Goal: Task Accomplishment & Management: Manage account settings

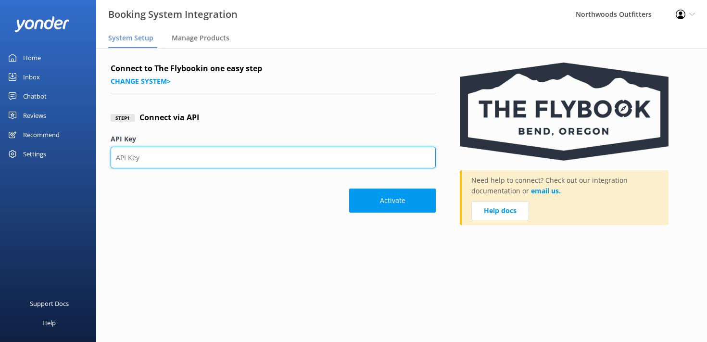
click at [224, 157] on input "API Key" at bounding box center [273, 158] width 325 height 22
paste input "tULWeR9Q3GfBb4XjqIjvMAwFl7jlPTJpkVYieAEsje0="
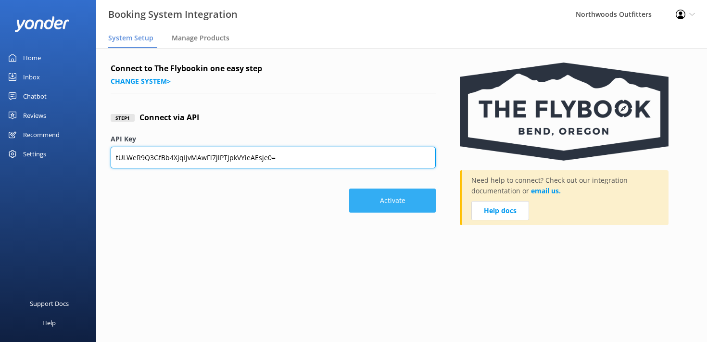
type input "tULWeR9Q3GfBb4XjqIjvMAwFl7jlPTJpkVYieAEsje0="
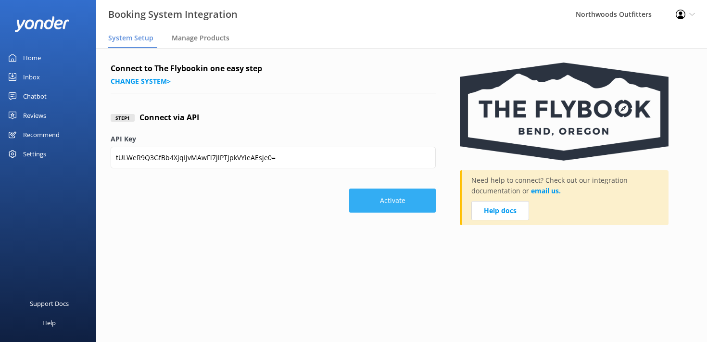
click at [400, 202] on button "Activate" at bounding box center [392, 201] width 87 height 24
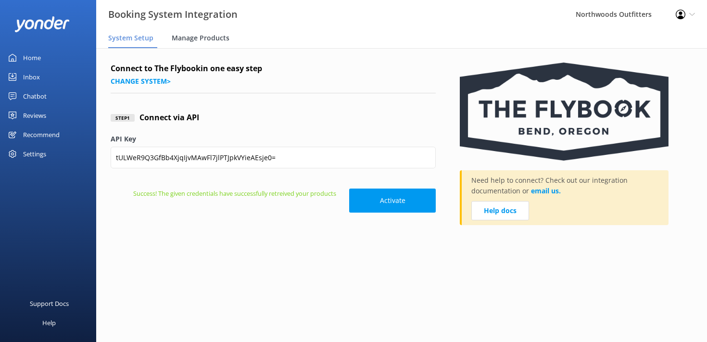
click at [220, 37] on span "Manage Products" at bounding box center [201, 38] width 58 height 10
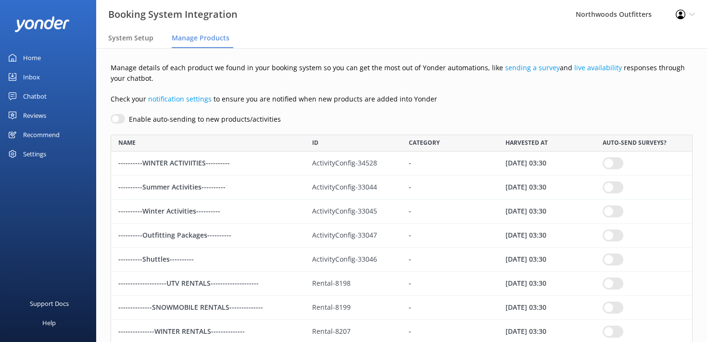
scroll to position [3071, 582]
click at [32, 56] on div "Home" at bounding box center [32, 57] width 18 height 19
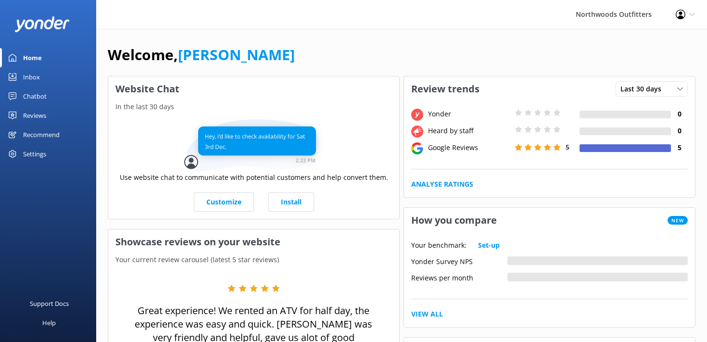
click at [310, 54] on div "Welcome, Mike" at bounding box center [402, 59] width 588 height 33
click at [31, 76] on div "Inbox" at bounding box center [31, 76] width 17 height 19
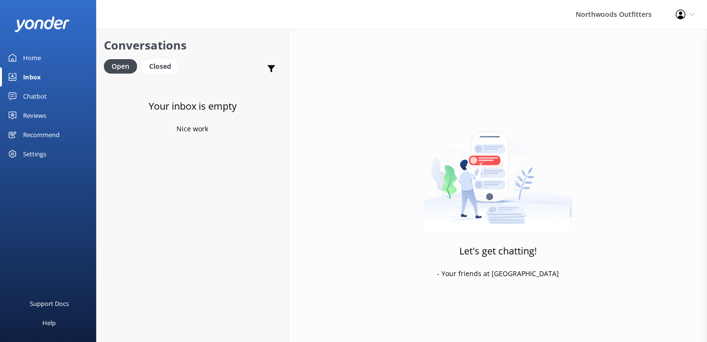
click at [33, 98] on div "Chatbot" at bounding box center [35, 96] width 24 height 19
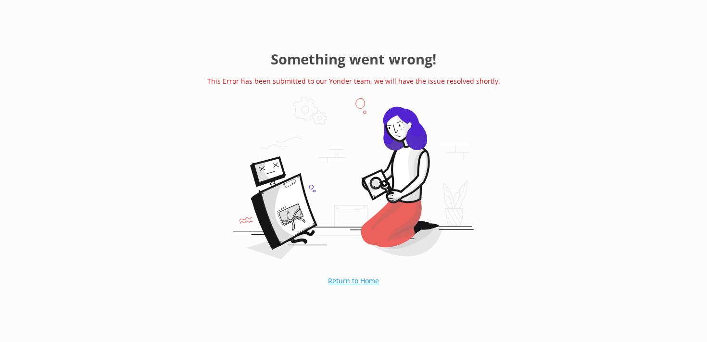
click at [353, 282] on link "Return to Home" at bounding box center [353, 281] width 99 height 24
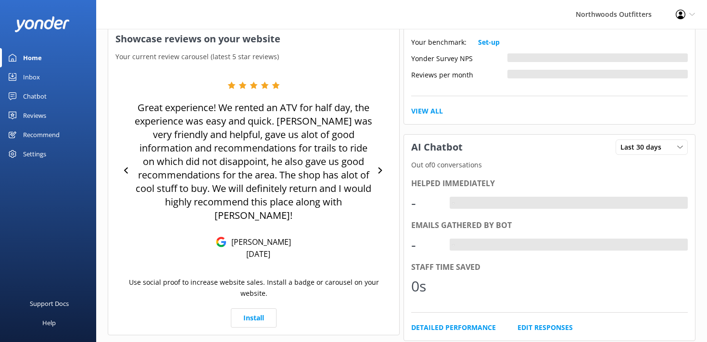
scroll to position [205, 0]
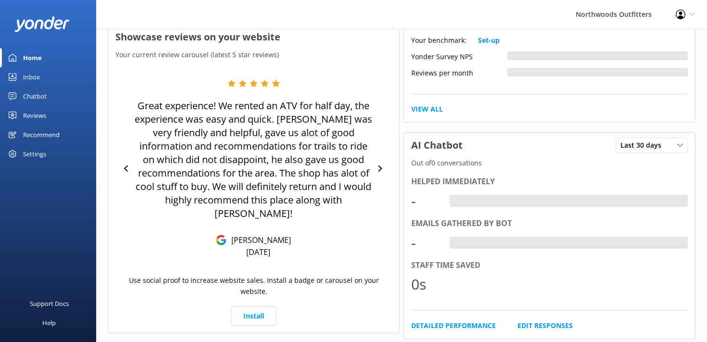
click at [28, 97] on div "Chatbot" at bounding box center [35, 96] width 24 height 19
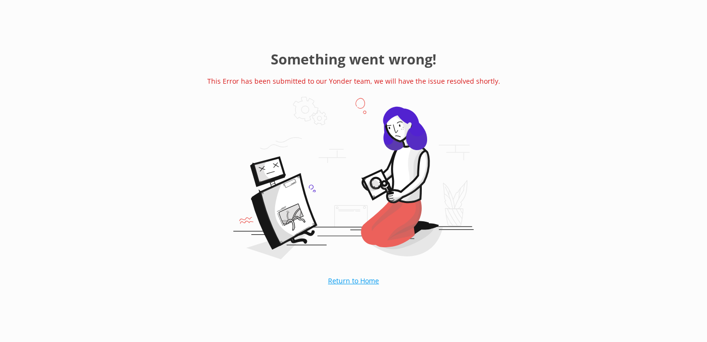
click at [354, 277] on link "Return to Home" at bounding box center [353, 281] width 99 height 24
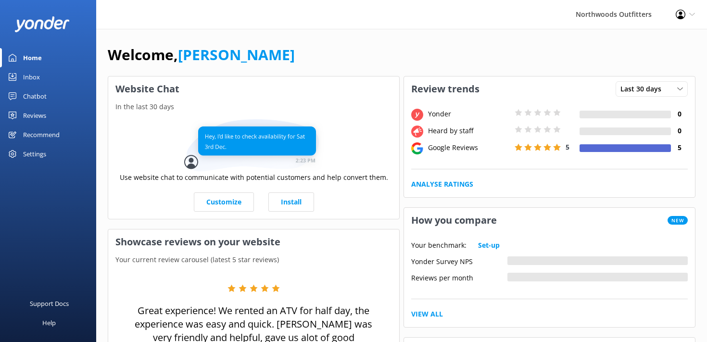
click at [30, 115] on div "Reviews" at bounding box center [34, 115] width 23 height 19
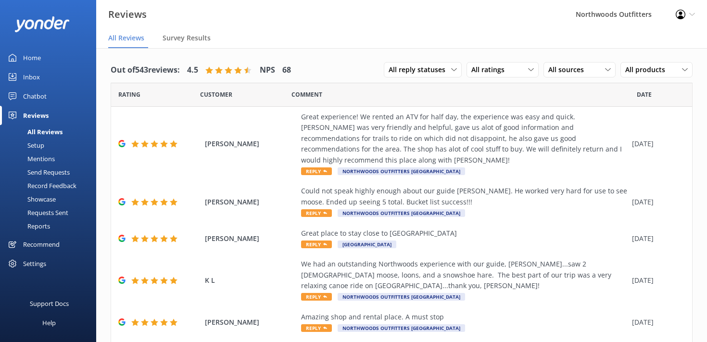
click at [41, 144] on div "Setup" at bounding box center [25, 145] width 38 height 13
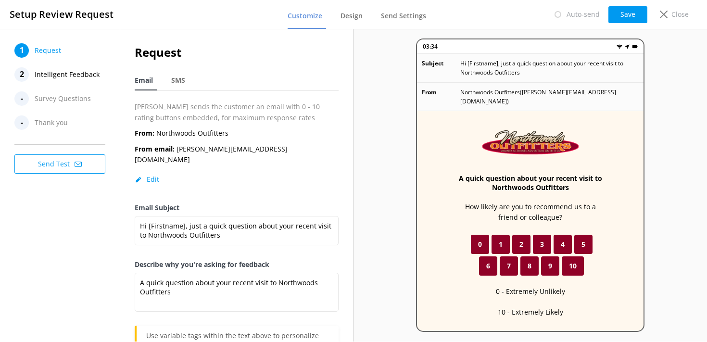
click at [47, 158] on button "Send Test" at bounding box center [59, 163] width 91 height 19
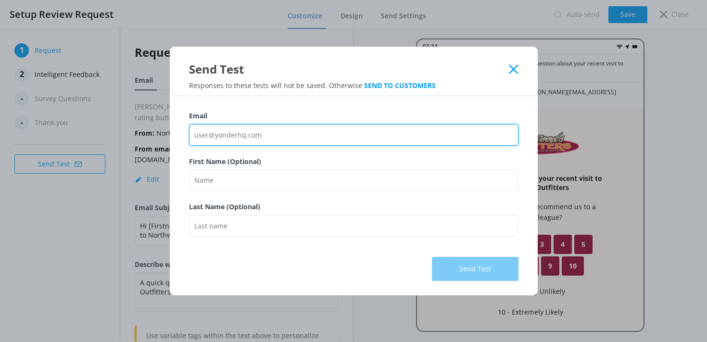
click at [200, 133] on input "Email" at bounding box center [353, 135] width 329 height 22
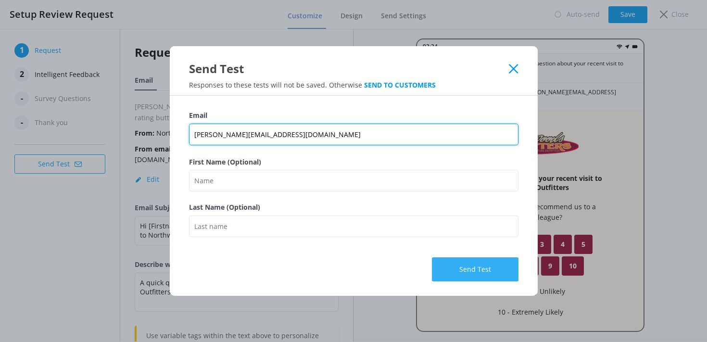
type input "mike@maineoutfitter.com"
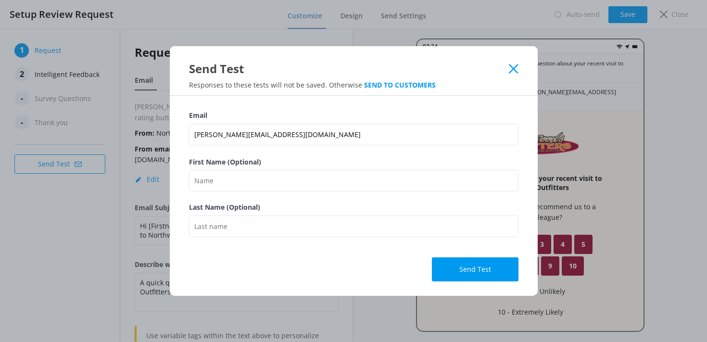
click at [516, 263] on button "Send Test" at bounding box center [475, 269] width 87 height 24
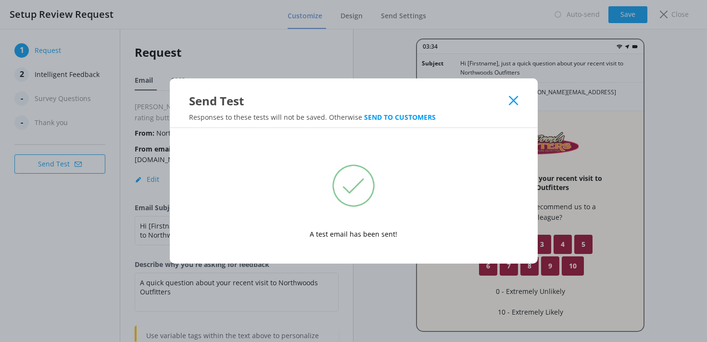
click at [271, 323] on div "Send Test Responses to these tests will not be saved. Otherwise SEND TO CUSTOME…" at bounding box center [353, 171] width 707 height 342
click at [517, 101] on icon at bounding box center [513, 101] width 9 height 10
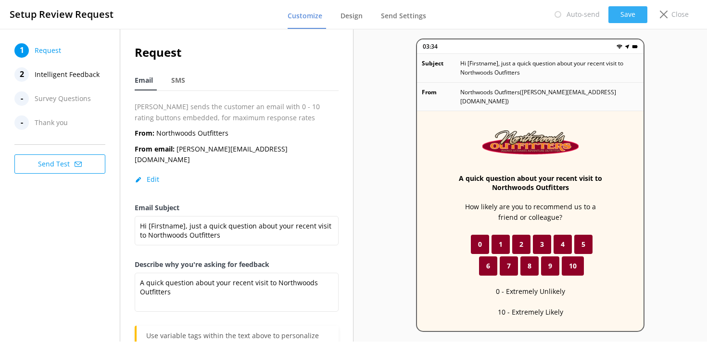
click at [623, 13] on button "Save" at bounding box center [627, 14] width 39 height 17
click at [180, 78] on span "SMS" at bounding box center [178, 81] width 14 height 10
type textarea "Hi [Firstname], thanks for visiting us at [Organization]. Just a quick follow-u…"
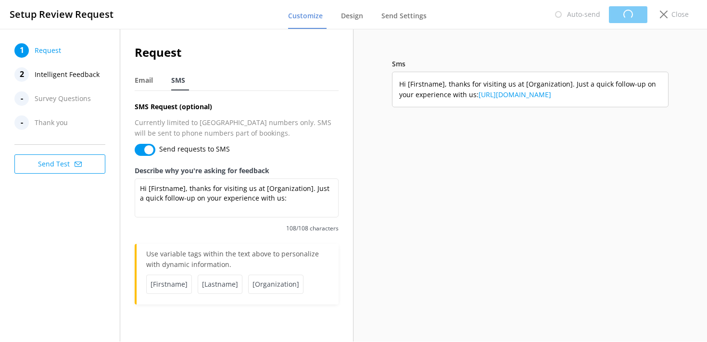
click at [193, 258] on p "Use variable tags within the text above to personalize with dynamic information." at bounding box center [237, 262] width 183 height 26
click at [277, 63] on div "Request Email SMS SMS Request (optional) Currently limited to USA numbers only.…" at bounding box center [237, 173] width 204 height 261
click at [349, 16] on span "Design" at bounding box center [352, 16] width 22 height 10
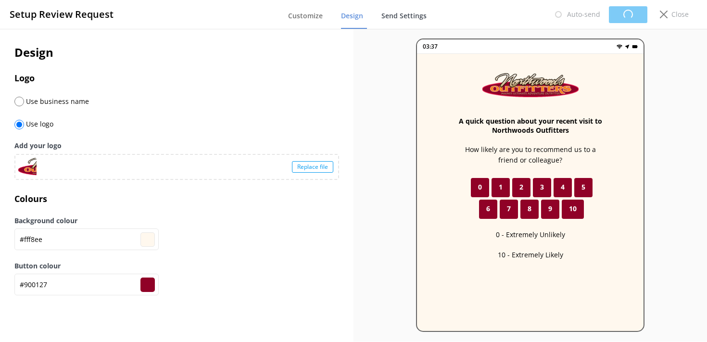
click at [394, 16] on span "Send Settings" at bounding box center [403, 16] width 45 height 10
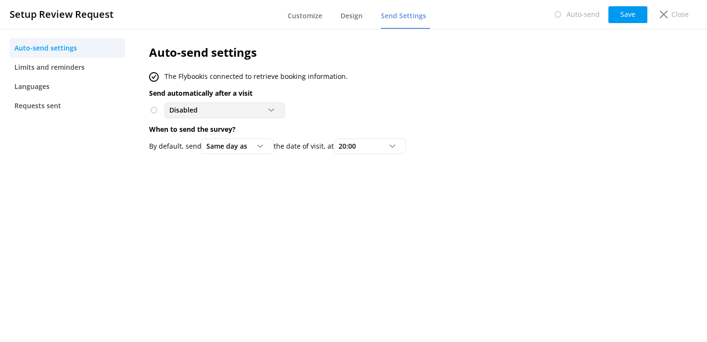
click at [272, 109] on icon at bounding box center [271, 110] width 6 height 6
click at [202, 153] on div "To customers from The Flybook" at bounding box center [213, 150] width 86 height 10
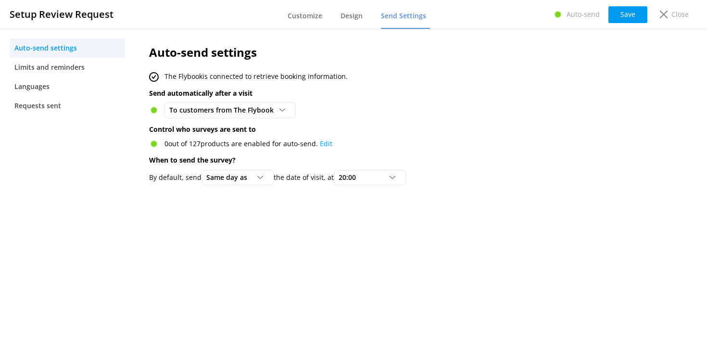
click at [211, 196] on div "Auto-send settings The Flybook is connected to retrieve booking information. Se…" at bounding box center [382, 117] width 495 height 176
click at [324, 145] on link "Edit" at bounding box center [326, 143] width 13 height 9
click at [627, 13] on button "Save" at bounding box center [627, 14] width 39 height 17
click at [326, 144] on link "Edit" at bounding box center [326, 143] width 13 height 9
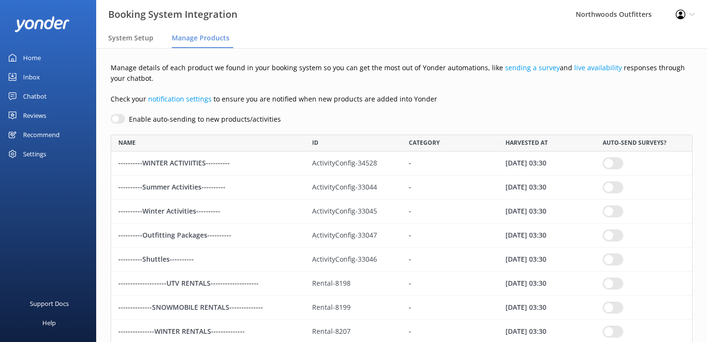
click at [118, 119] on input "Enable auto-sending to new products/activities" at bounding box center [118, 119] width 14 height 10
checkbox input "true"
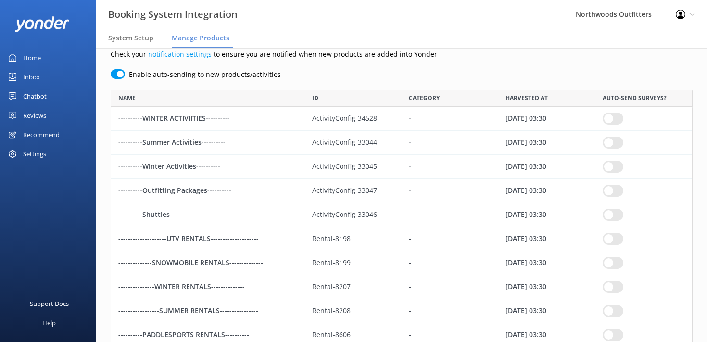
scroll to position [47, 0]
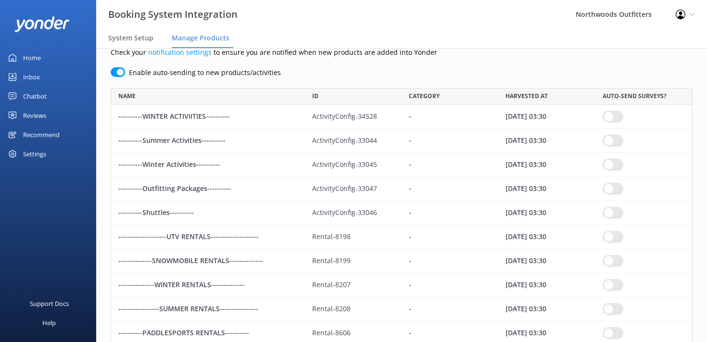
click at [609, 118] on input "row" at bounding box center [613, 117] width 21 height 12
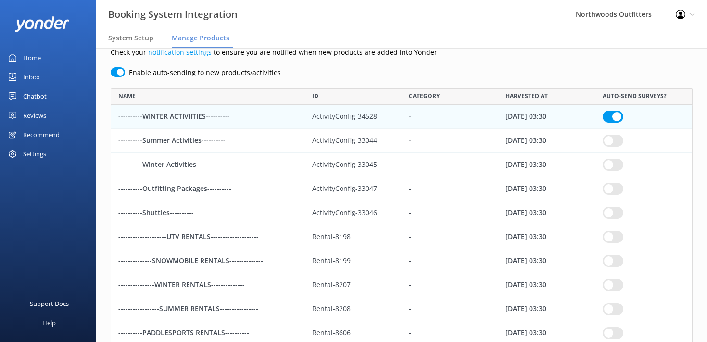
click at [613, 144] on input "row" at bounding box center [613, 141] width 21 height 12
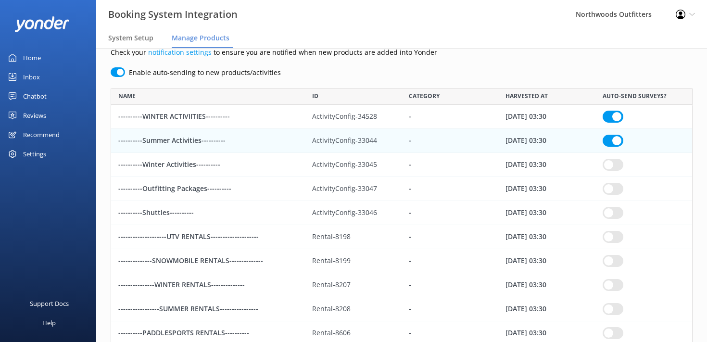
click at [612, 164] on input "row" at bounding box center [613, 165] width 21 height 12
checkbox input "true"
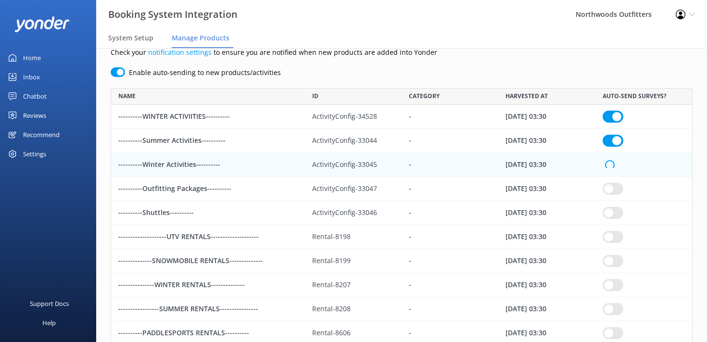
checkbox input "true"
click at [612, 191] on input "row" at bounding box center [613, 189] width 21 height 12
checkbox input "true"
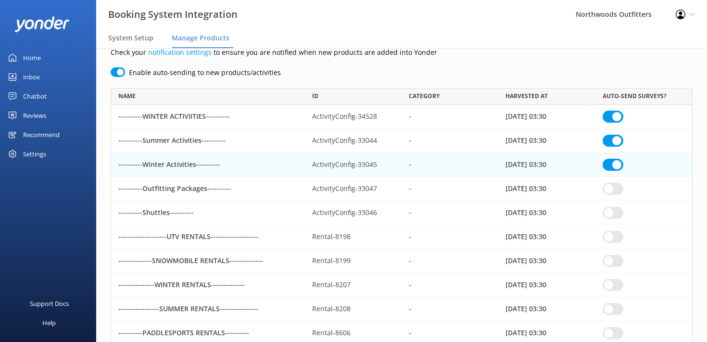
checkbox input "true"
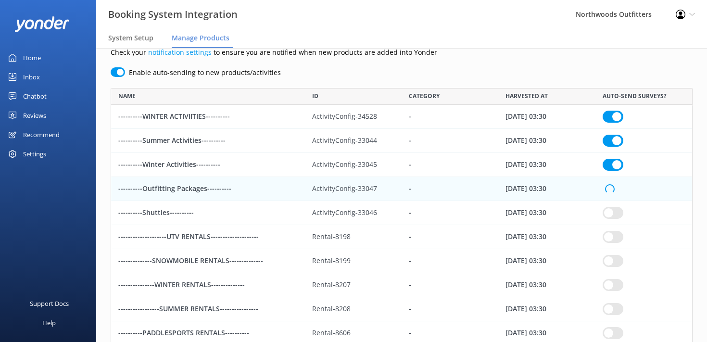
checkbox input "true"
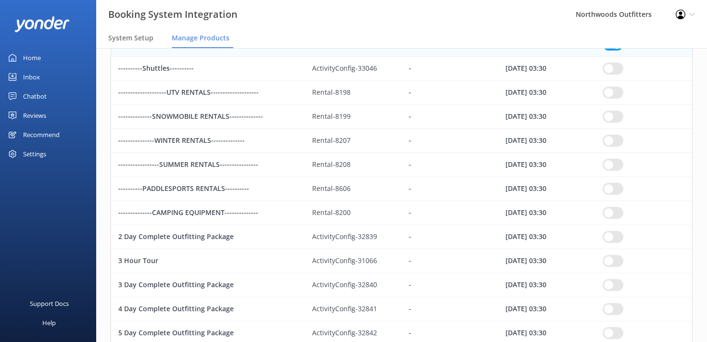
scroll to position [193, 0]
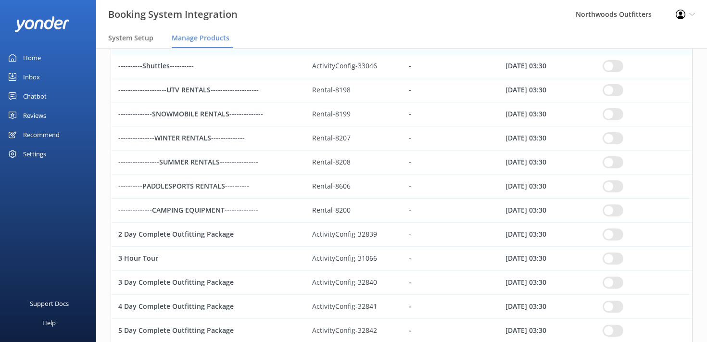
click at [613, 64] on input "row" at bounding box center [613, 66] width 21 height 12
checkbox input "true"
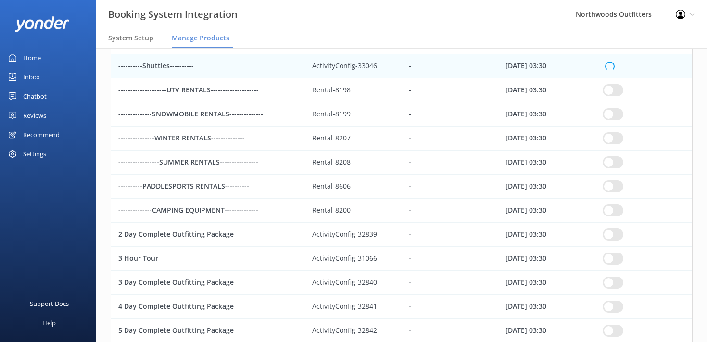
checkbox input "true"
click at [610, 89] on input "row" at bounding box center [613, 90] width 21 height 12
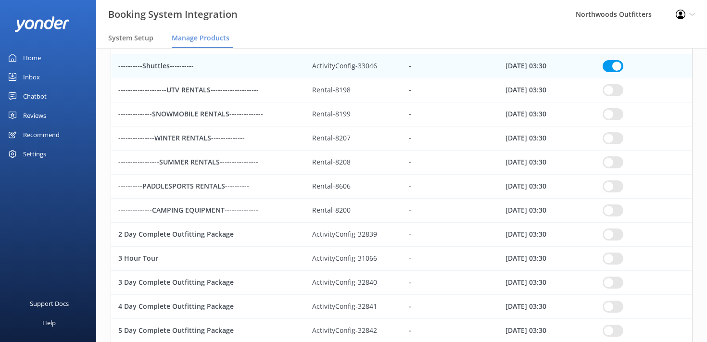
checkbox input "true"
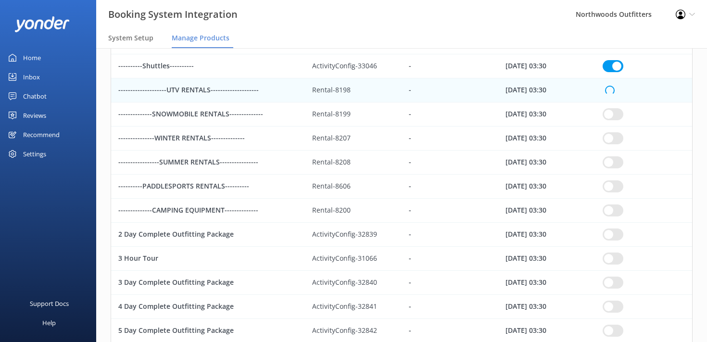
checkbox input "true"
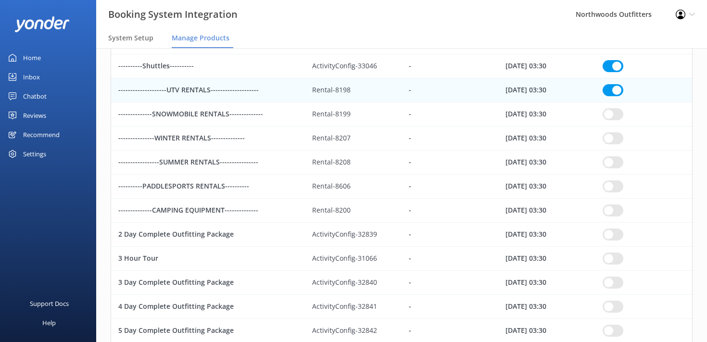
click at [615, 124] on div "row" at bounding box center [643, 114] width 97 height 24
checkbox input "true"
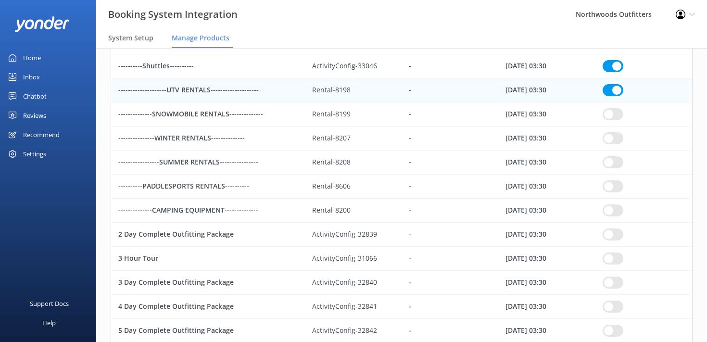
checkbox input "true"
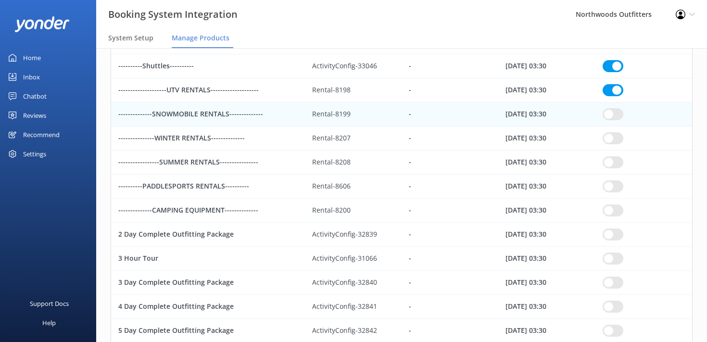
click at [612, 112] on input "row" at bounding box center [613, 114] width 21 height 12
checkbox input "true"
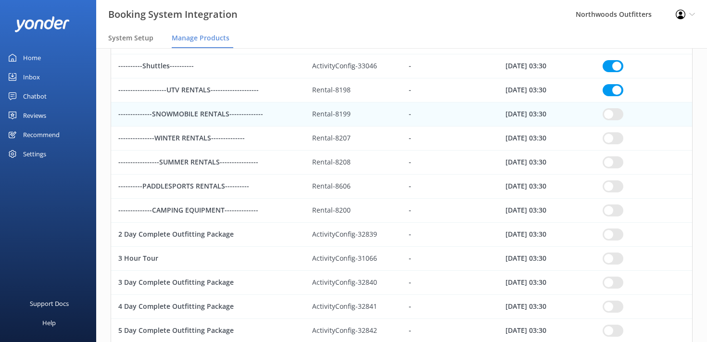
checkbox input "true"
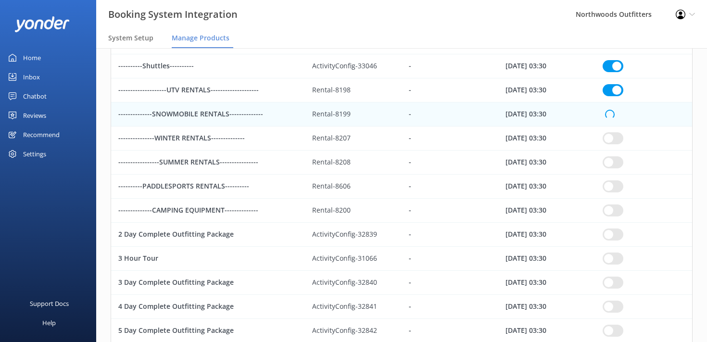
checkbox input "true"
click at [615, 138] on input "row" at bounding box center [613, 138] width 21 height 12
checkbox input "true"
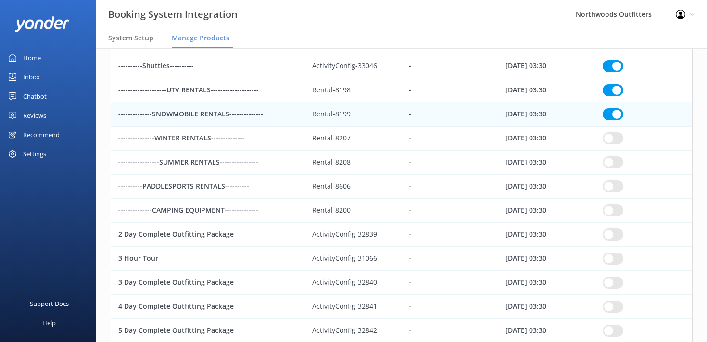
checkbox input "true"
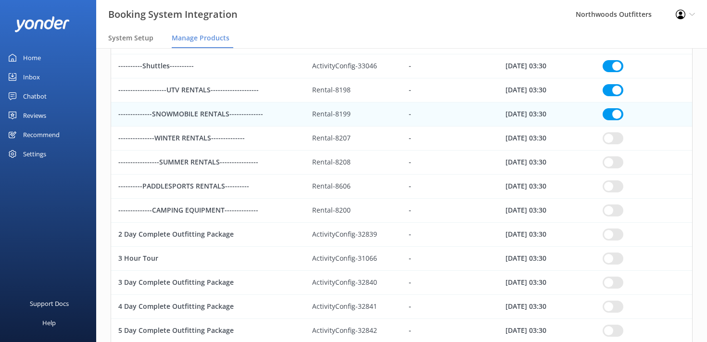
checkbox input "true"
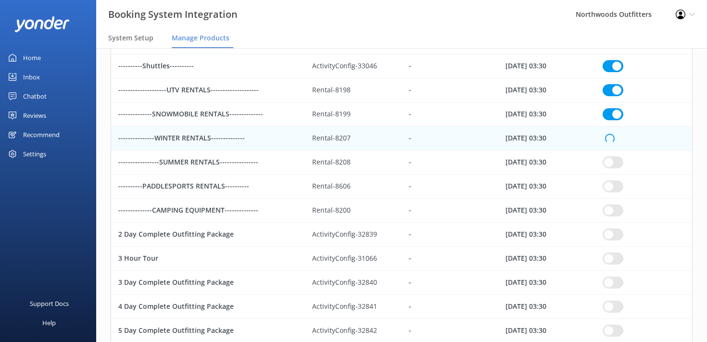
checkbox input "true"
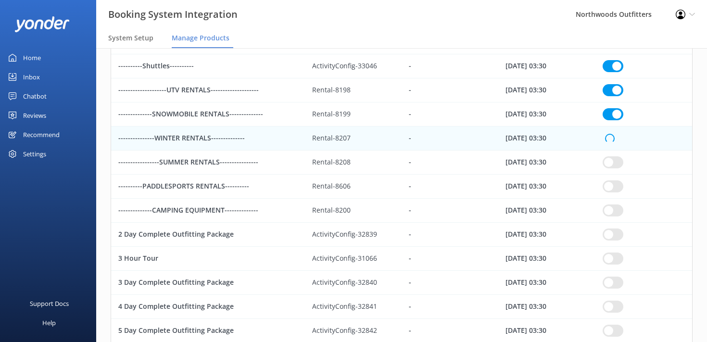
checkbox input "true"
click at [614, 165] on input "row" at bounding box center [613, 162] width 21 height 12
checkbox input "true"
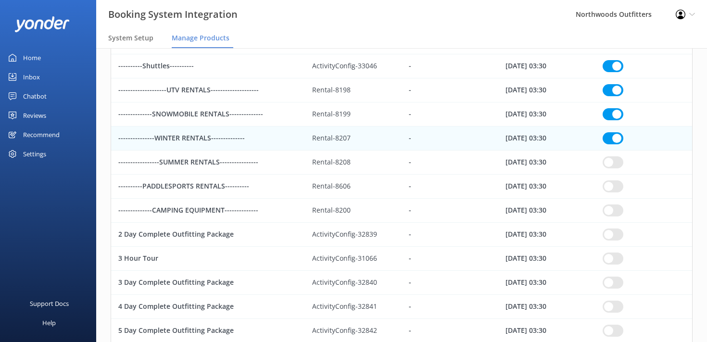
checkbox input "true"
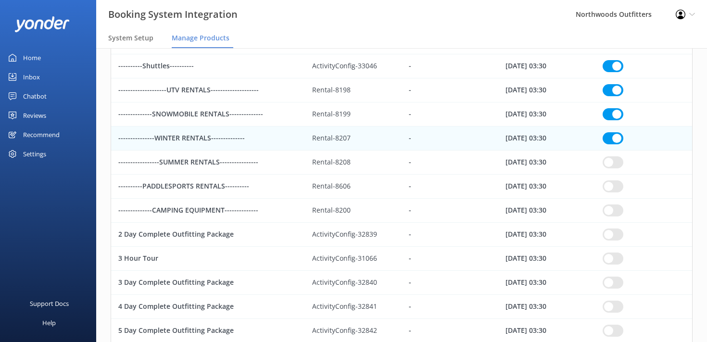
checkbox input "true"
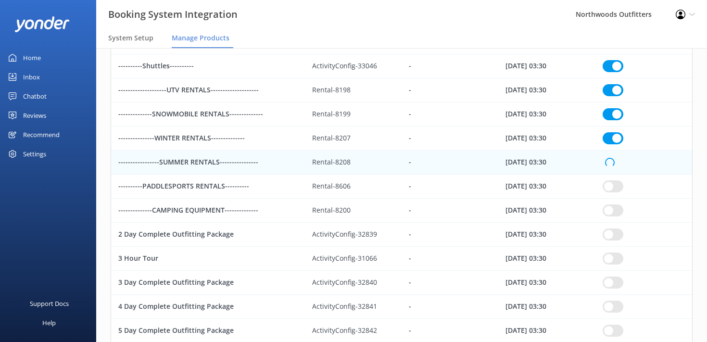
checkbox input "true"
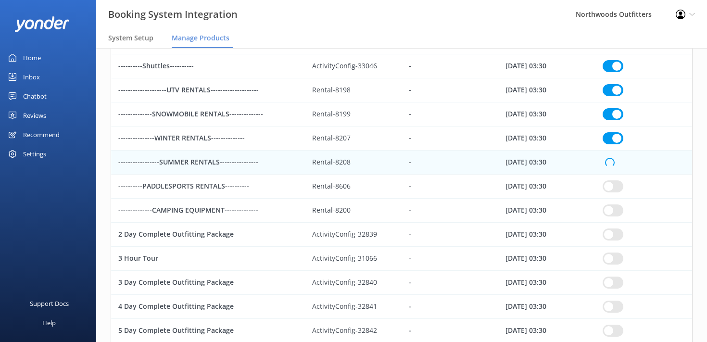
checkbox input "true"
click at [616, 190] on input "row" at bounding box center [613, 186] width 21 height 12
checkbox input "true"
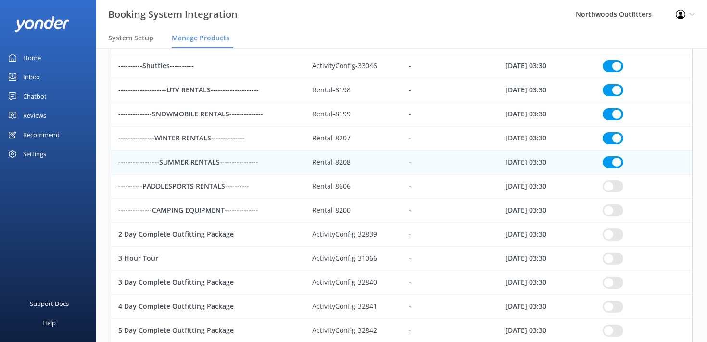
checkbox input "true"
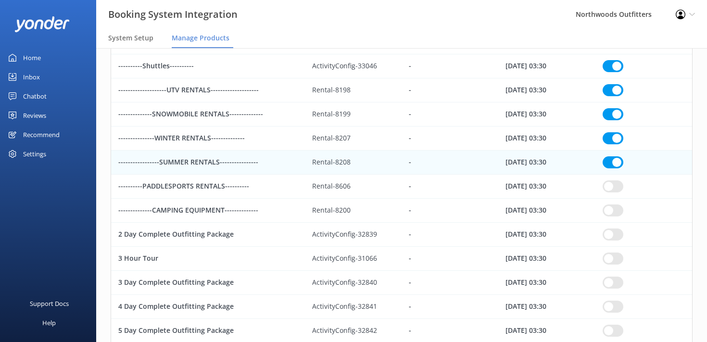
checkbox input "true"
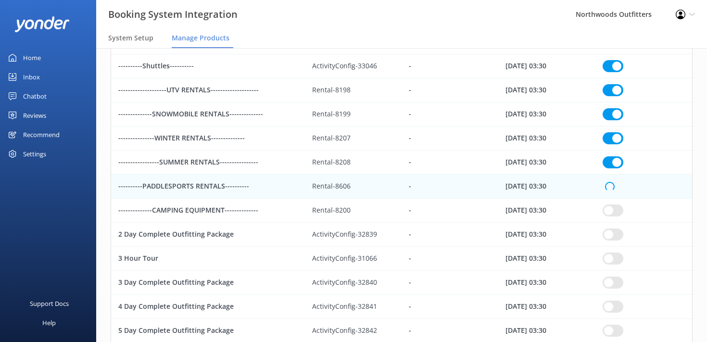
checkbox input "true"
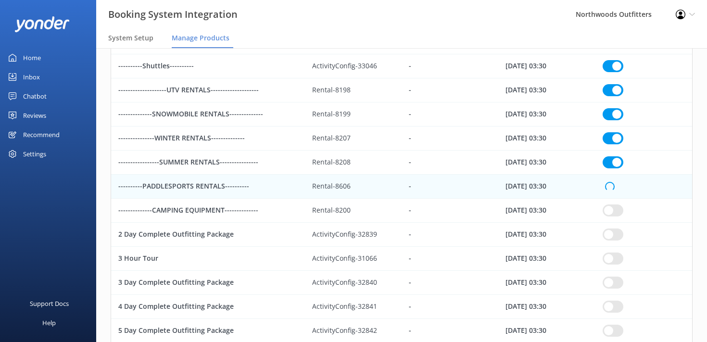
checkbox input "true"
click at [616, 212] on input "row" at bounding box center [613, 210] width 21 height 12
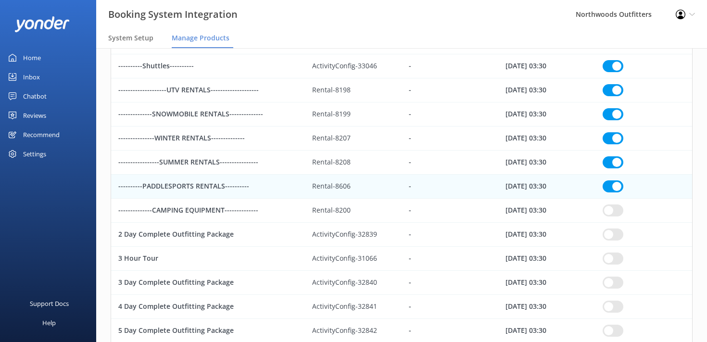
checkbox input "true"
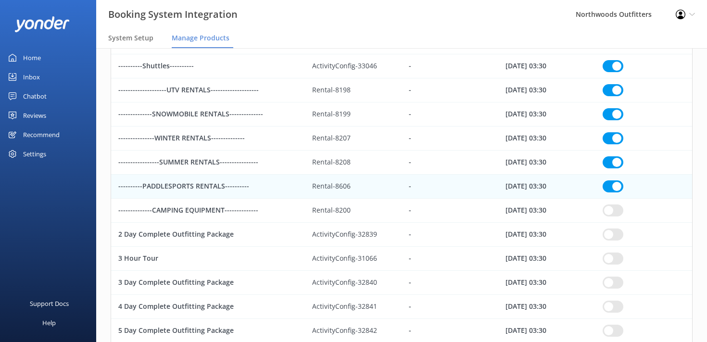
checkbox input "true"
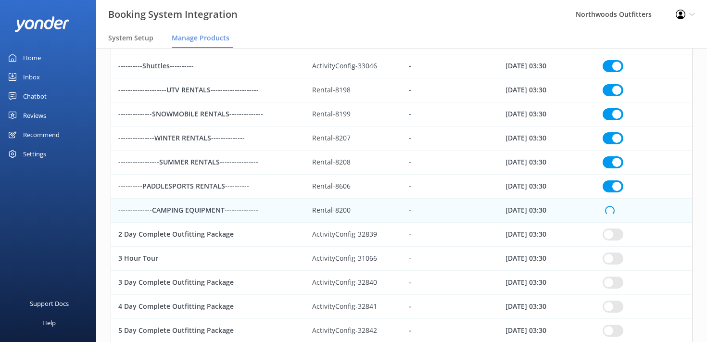
checkbox input "true"
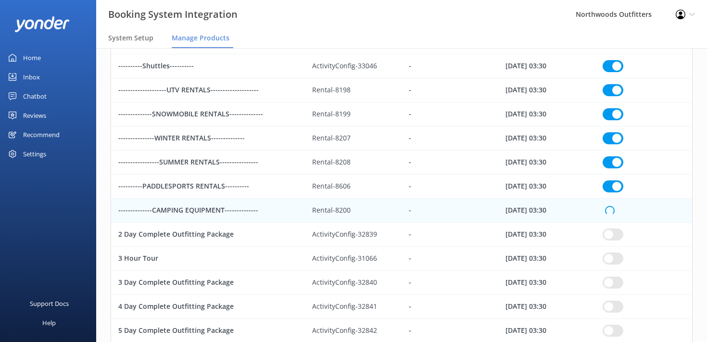
checkbox input "true"
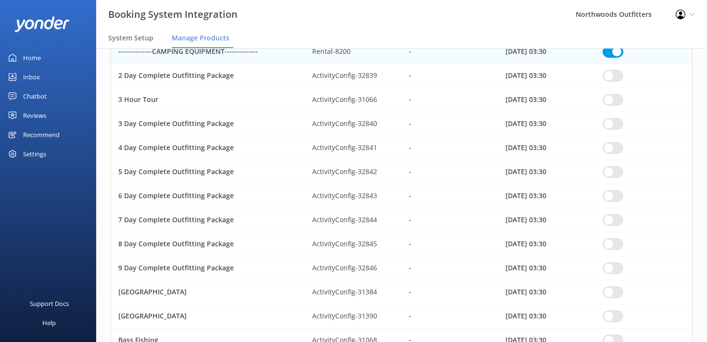
scroll to position [370, 0]
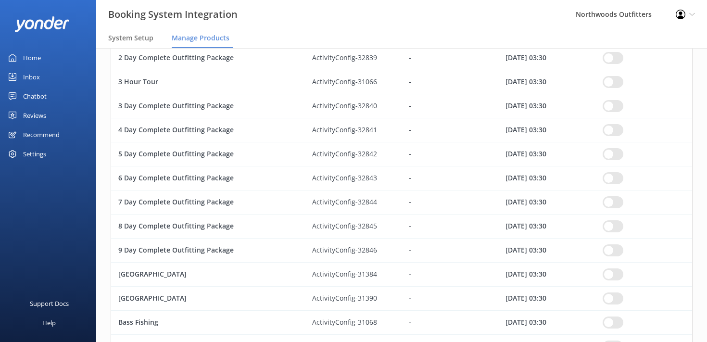
click at [610, 57] on input "row" at bounding box center [613, 58] width 21 height 12
checkbox input "true"
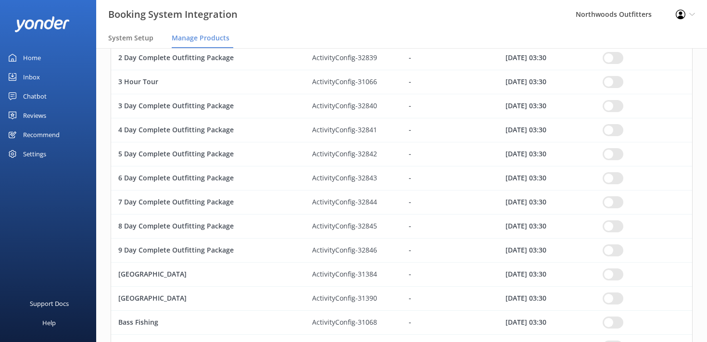
checkbox input "true"
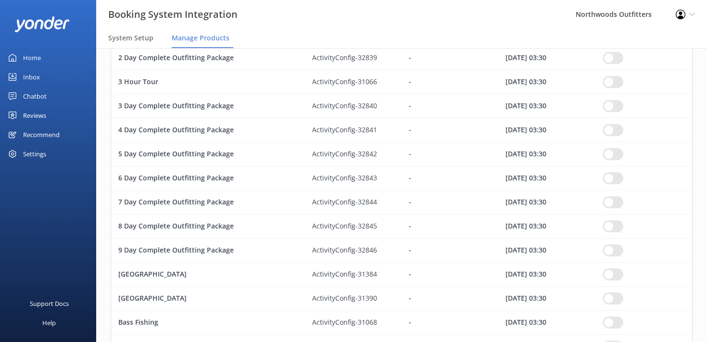
checkbox input "true"
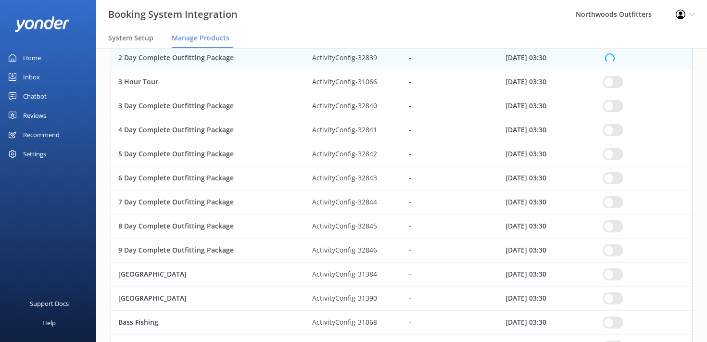
click at [611, 81] on input "row" at bounding box center [613, 82] width 21 height 12
checkbox input "true"
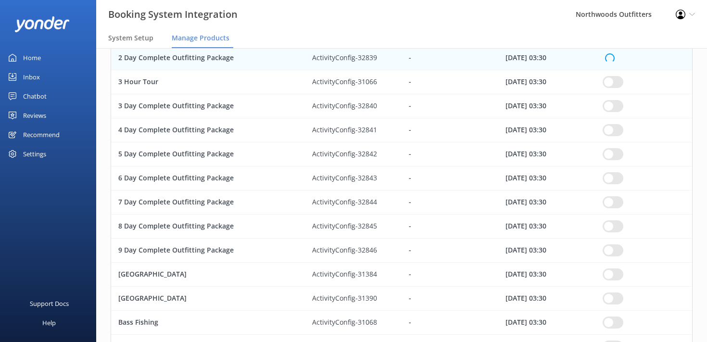
checkbox input "true"
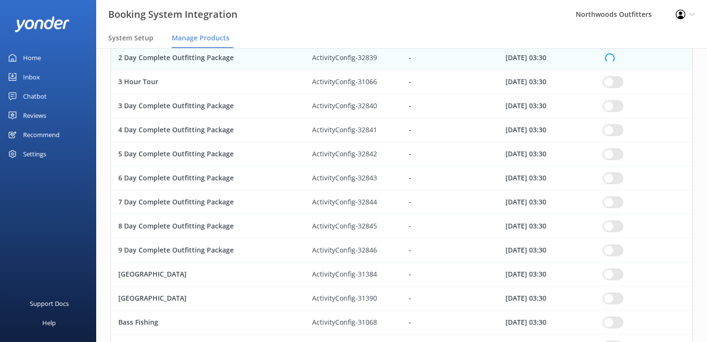
checkbox input "true"
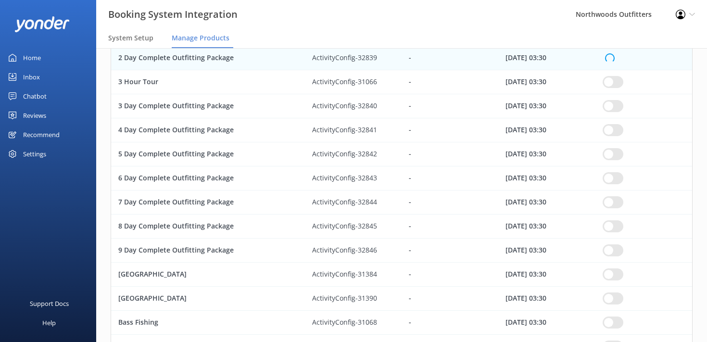
checkbox input "true"
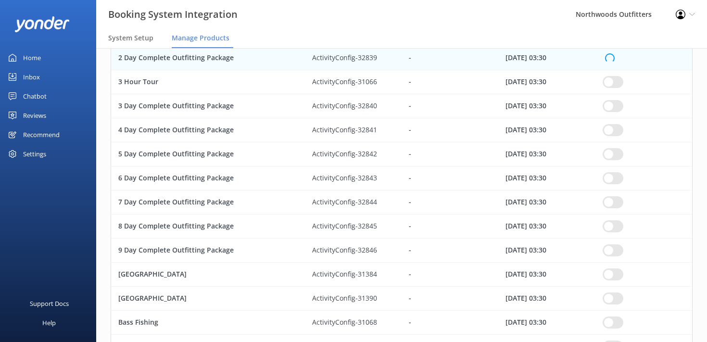
checkbox input "true"
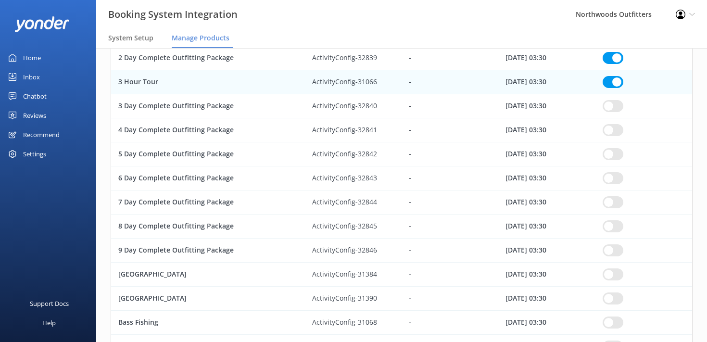
checkbox input "true"
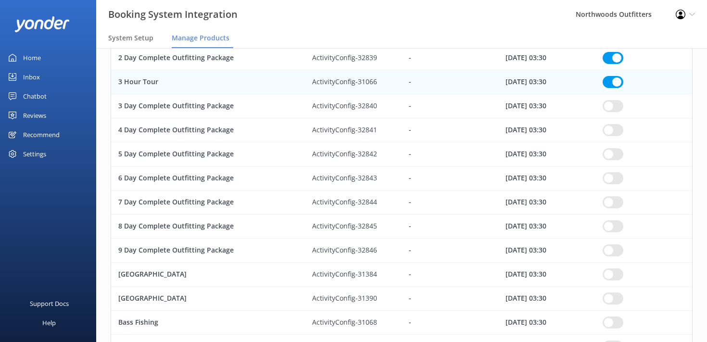
checkbox input "true"
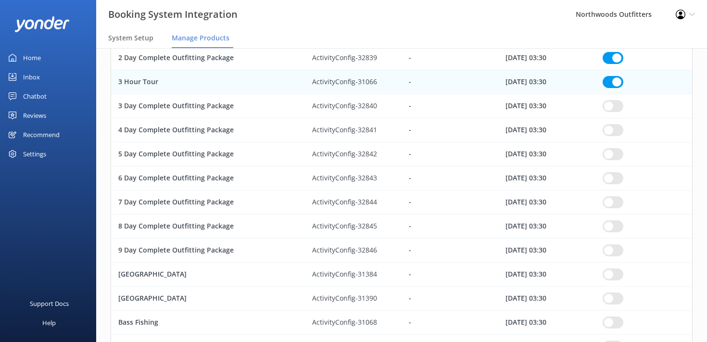
checkbox input "true"
click at [612, 107] on input "row" at bounding box center [613, 106] width 21 height 12
checkbox input "true"
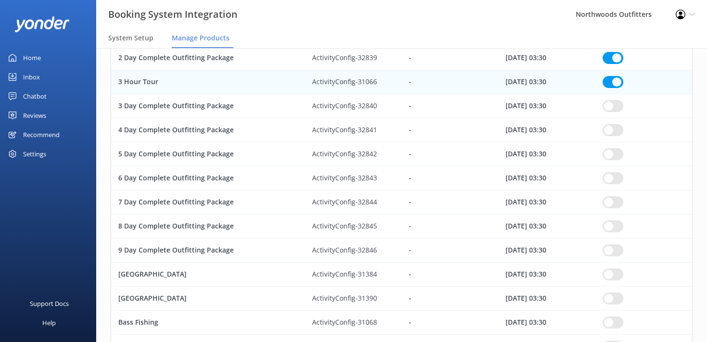
checkbox input "true"
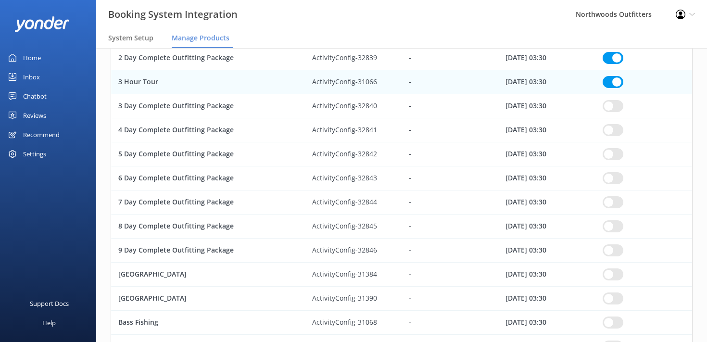
checkbox input "true"
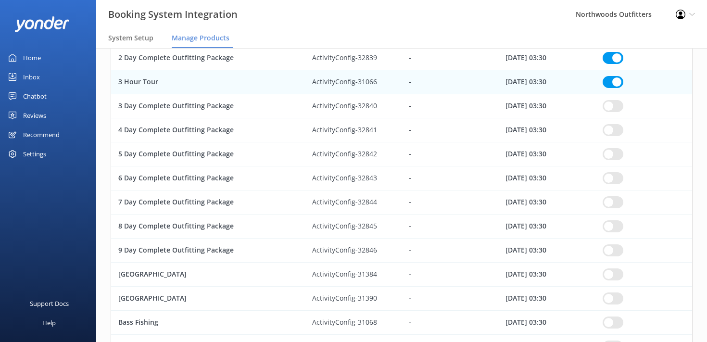
checkbox input "true"
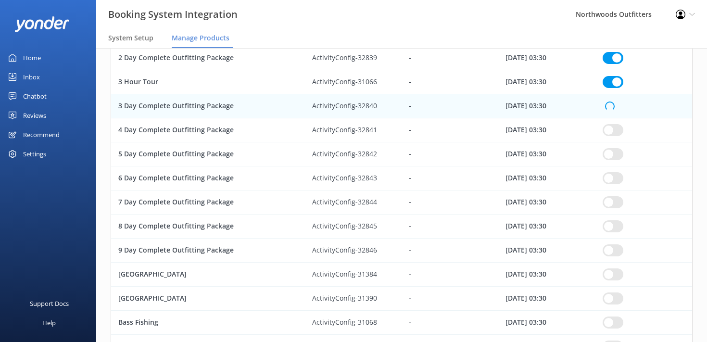
click at [610, 131] on input "row" at bounding box center [613, 130] width 21 height 12
checkbox input "true"
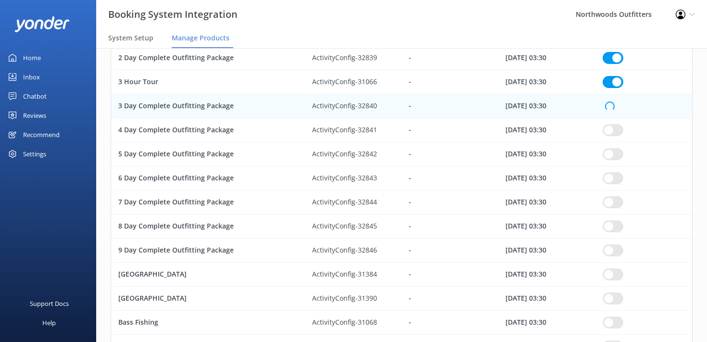
checkbox input "true"
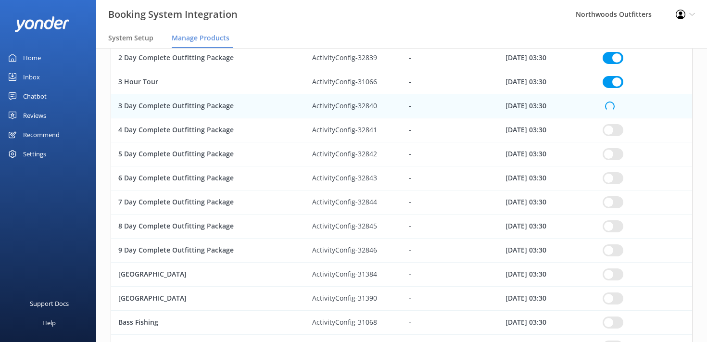
checkbox input "true"
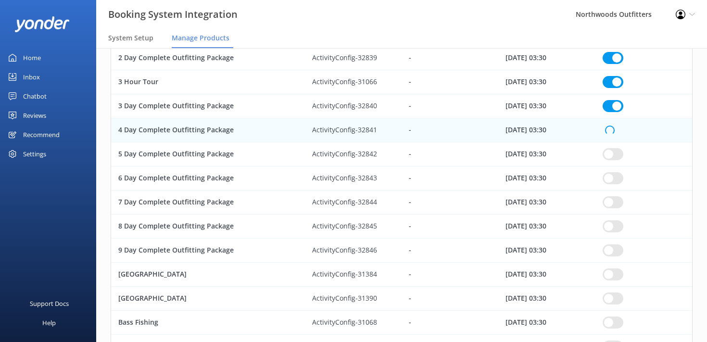
checkbox input "true"
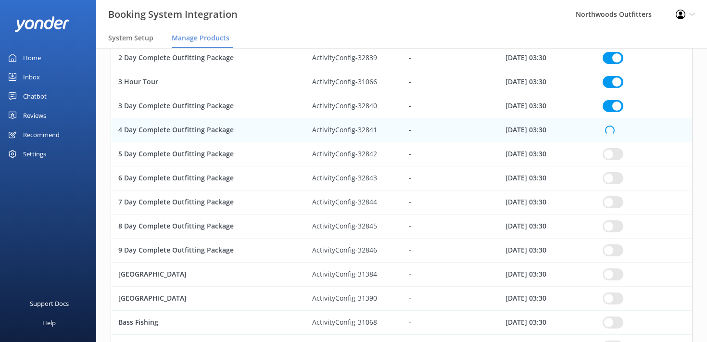
checkbox input "true"
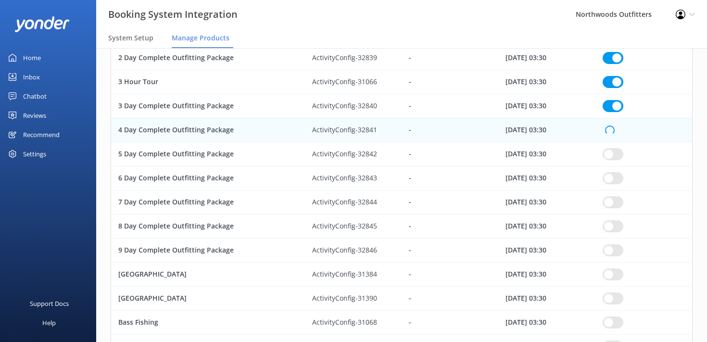
checkbox input "true"
click at [609, 157] on input "row" at bounding box center [613, 154] width 21 height 12
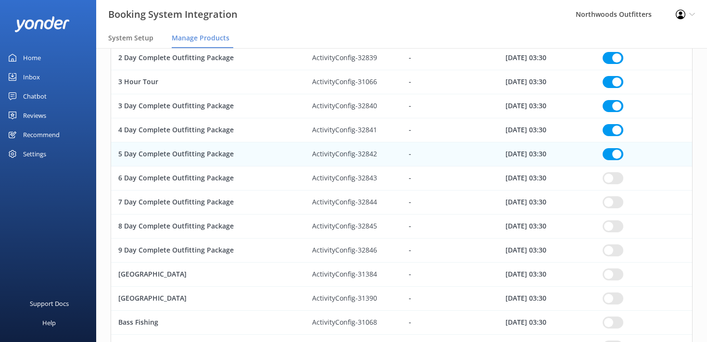
click at [607, 180] on input "row" at bounding box center [613, 178] width 21 height 12
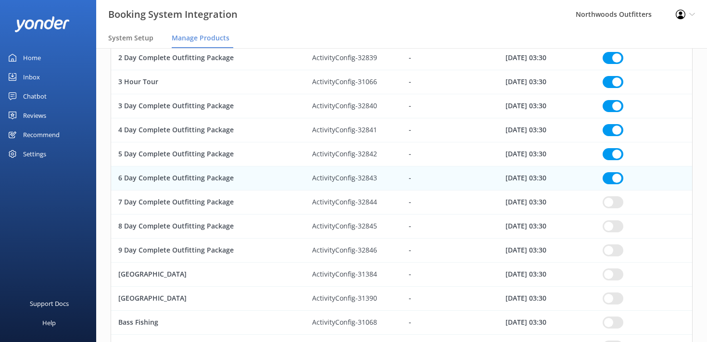
click at [606, 206] on input "row" at bounding box center [613, 202] width 21 height 12
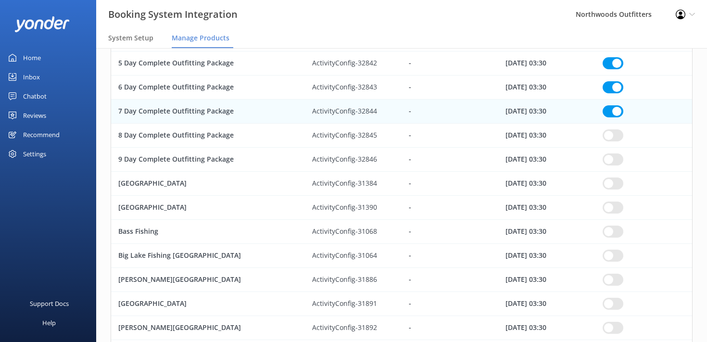
scroll to position [468, 0]
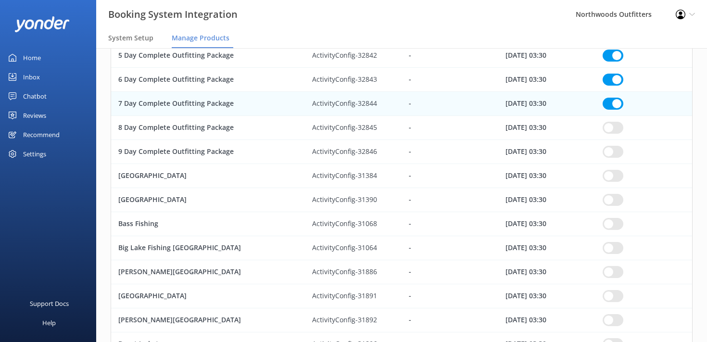
click at [608, 127] on input "row" at bounding box center [613, 128] width 21 height 12
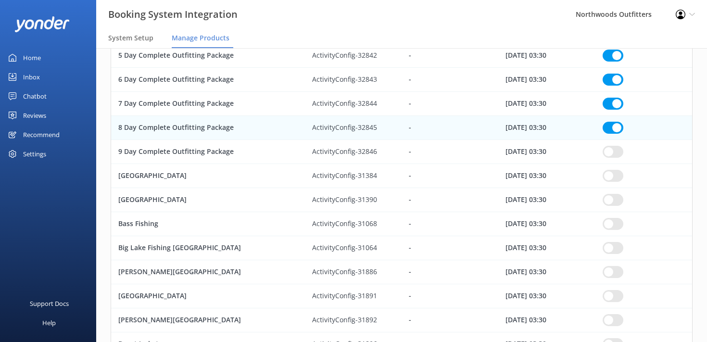
click at [607, 151] on input "row" at bounding box center [613, 152] width 21 height 12
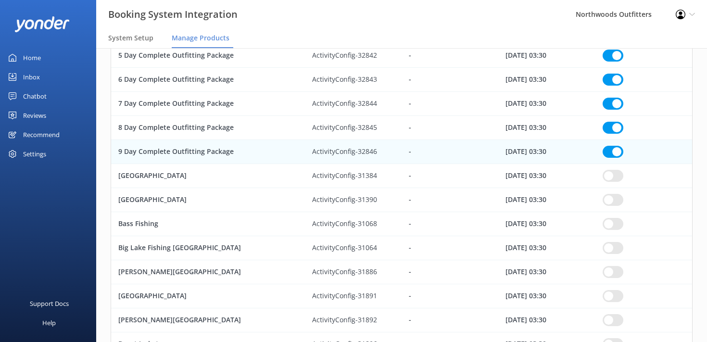
click at [606, 174] on input "row" at bounding box center [613, 176] width 21 height 12
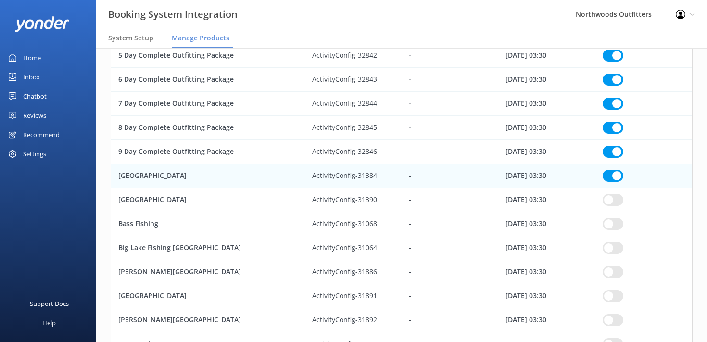
click at [612, 200] on input "row" at bounding box center [613, 200] width 21 height 12
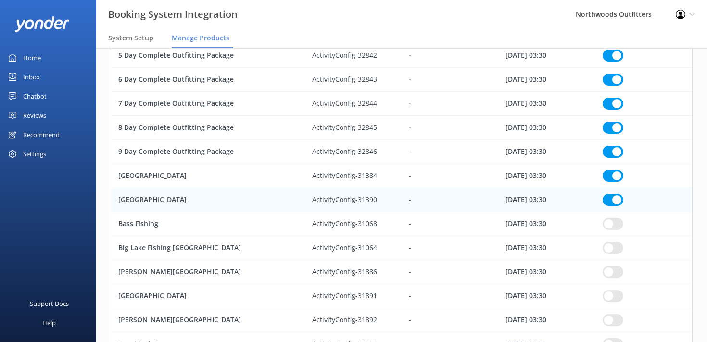
click at [611, 226] on input "row" at bounding box center [613, 224] width 21 height 12
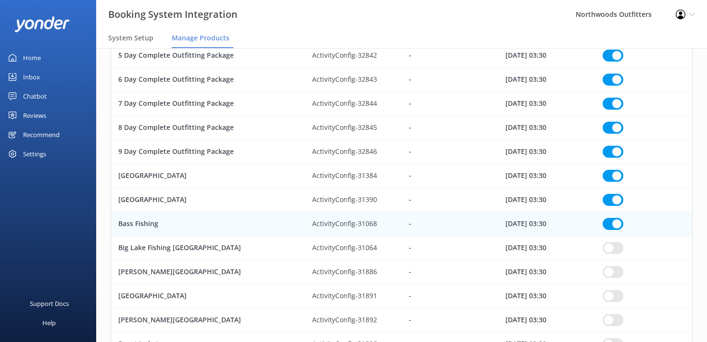
click at [610, 246] on input "row" at bounding box center [613, 248] width 21 height 12
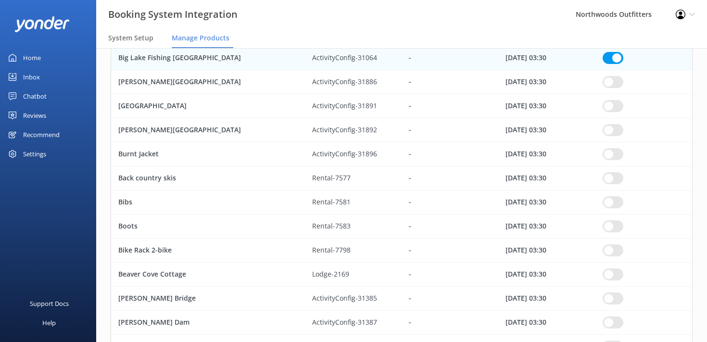
scroll to position [662, 0]
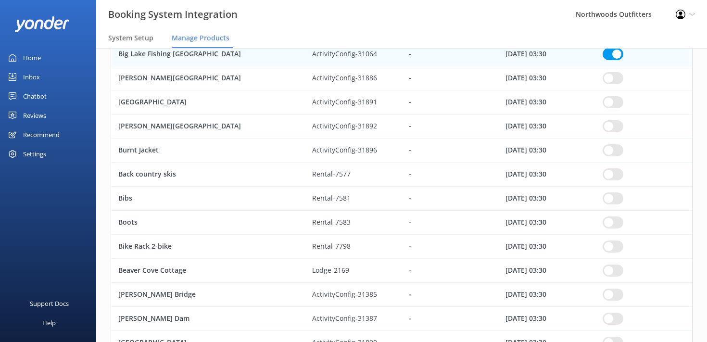
click at [606, 79] on input "row" at bounding box center [613, 78] width 21 height 12
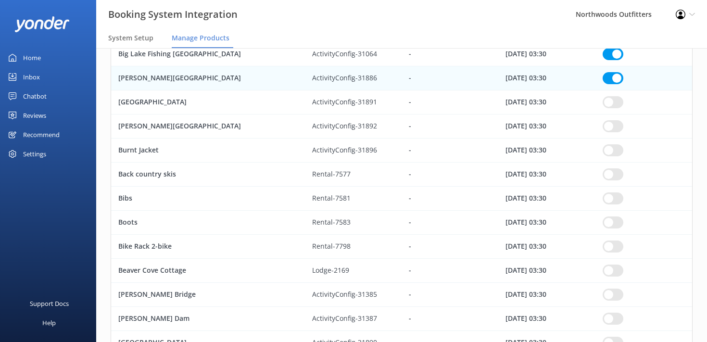
click at [607, 101] on input "row" at bounding box center [613, 102] width 21 height 12
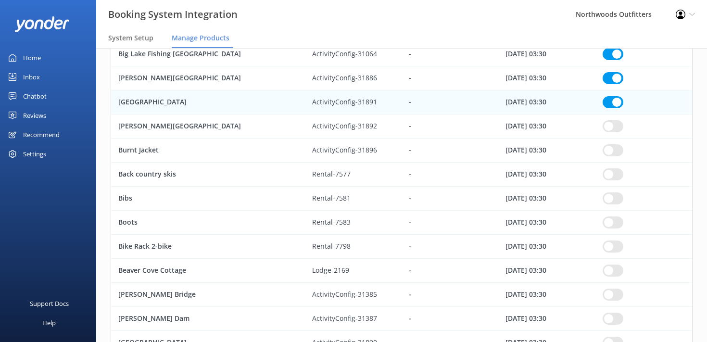
click at [607, 125] on input "row" at bounding box center [613, 126] width 21 height 12
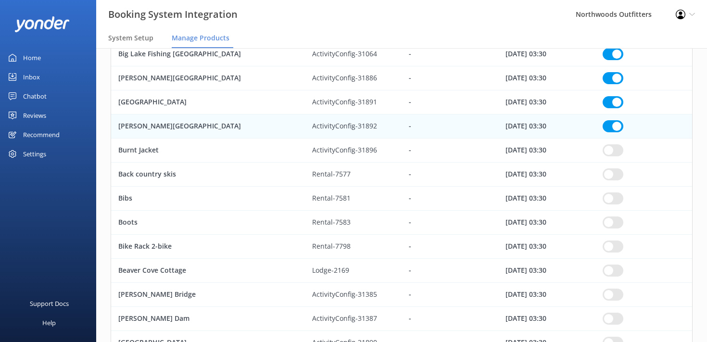
click at [611, 152] on input "row" at bounding box center [613, 150] width 21 height 12
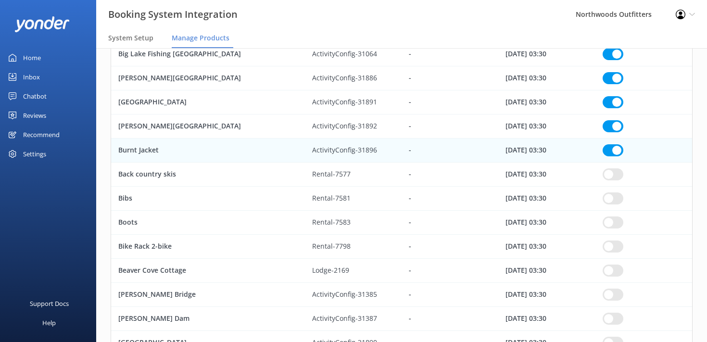
click at [609, 170] on input "row" at bounding box center [613, 174] width 21 height 12
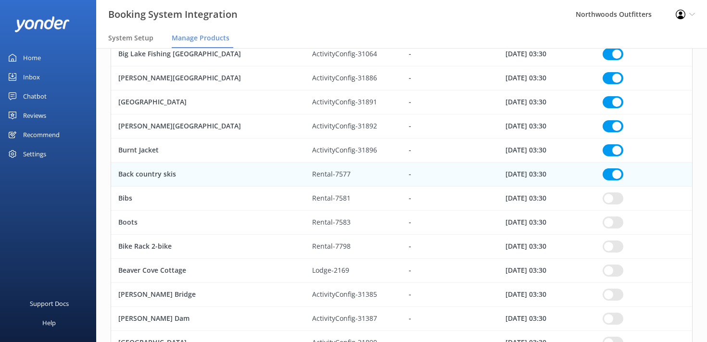
click at [609, 200] on input "row" at bounding box center [613, 198] width 21 height 12
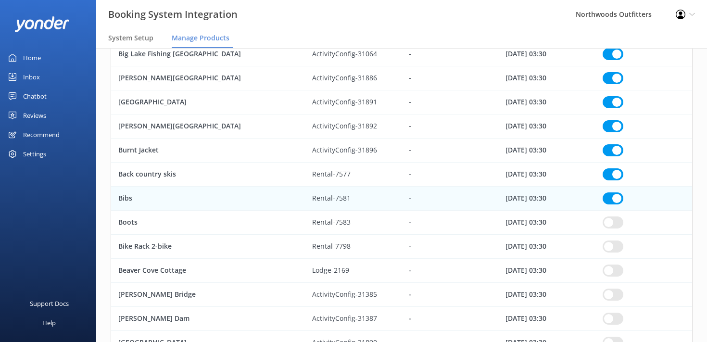
click at [610, 222] on input "row" at bounding box center [613, 222] width 21 height 12
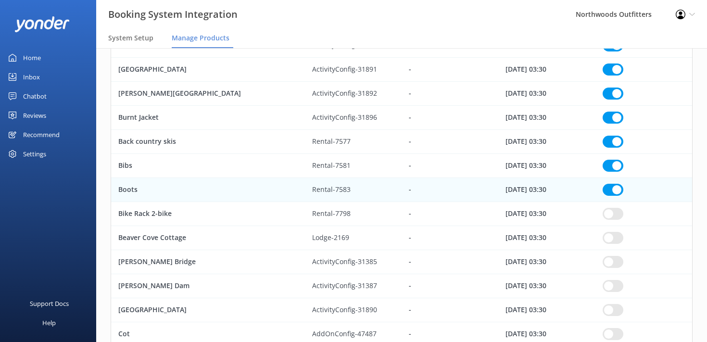
scroll to position [698, 0]
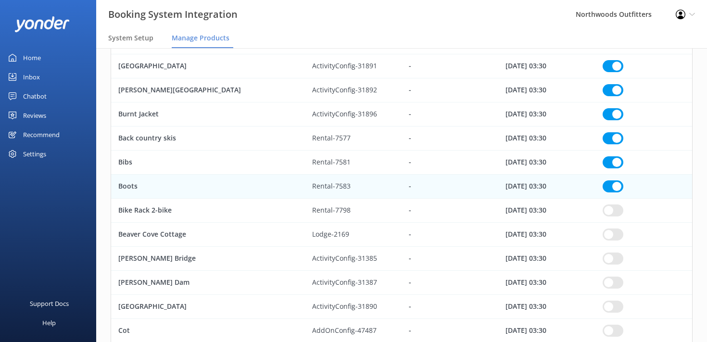
click at [612, 161] on input "row" at bounding box center [613, 162] width 21 height 12
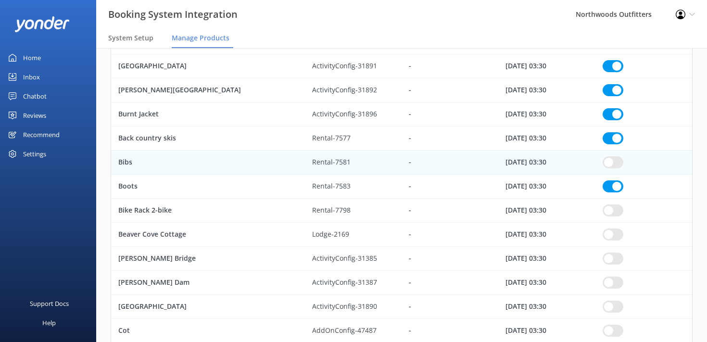
click at [613, 181] on input "row" at bounding box center [613, 186] width 21 height 12
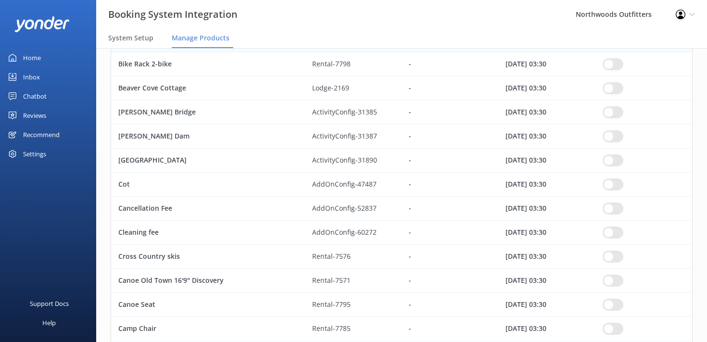
scroll to position [851, 0]
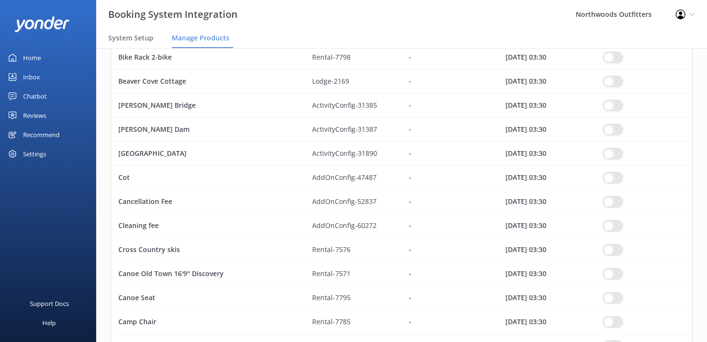
click at [608, 83] on input "row" at bounding box center [613, 82] width 21 height 12
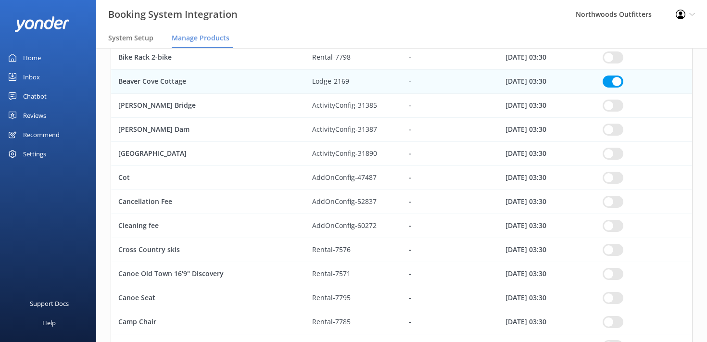
click at [613, 110] on input "row" at bounding box center [613, 106] width 21 height 12
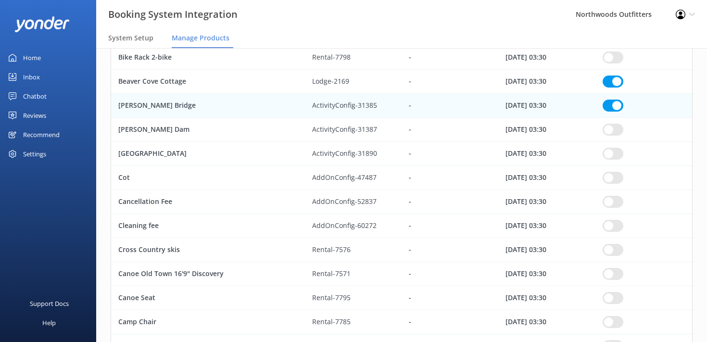
click at [613, 136] on div "row" at bounding box center [643, 130] width 97 height 24
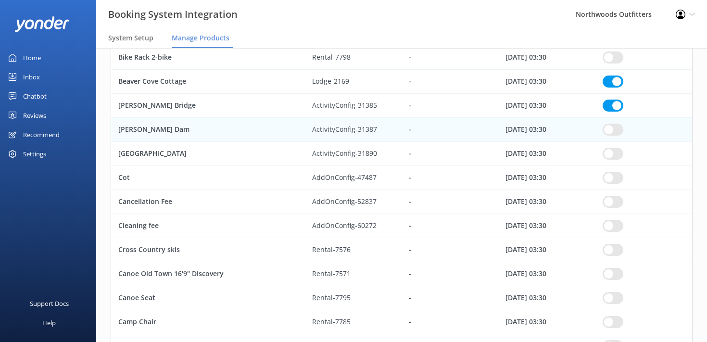
click at [609, 126] on input "row" at bounding box center [613, 130] width 21 height 12
click at [610, 156] on input "row" at bounding box center [613, 154] width 21 height 12
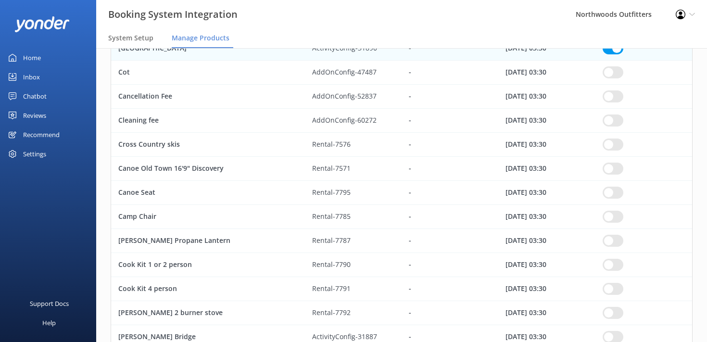
scroll to position [967, 0]
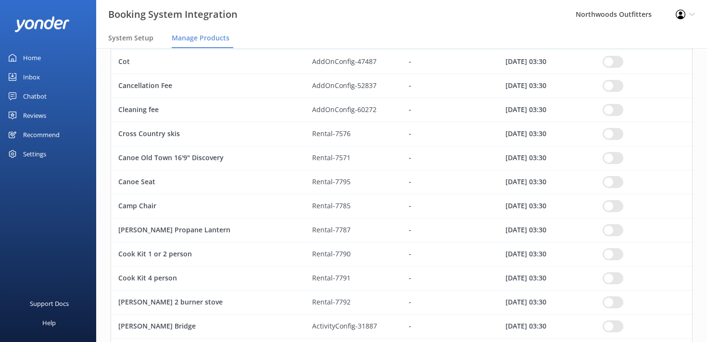
click at [612, 137] on input "row" at bounding box center [613, 134] width 21 height 12
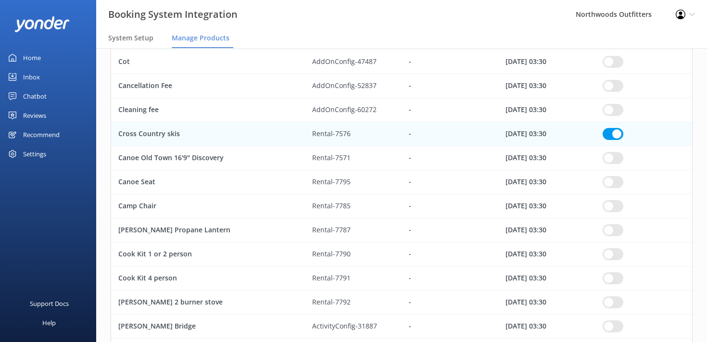
click at [614, 161] on input "row" at bounding box center [613, 158] width 21 height 12
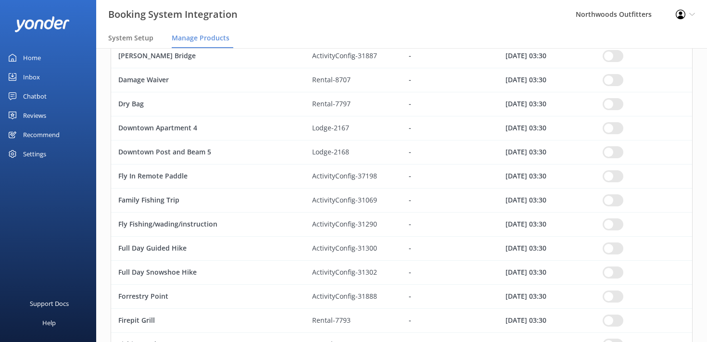
scroll to position [1233, 0]
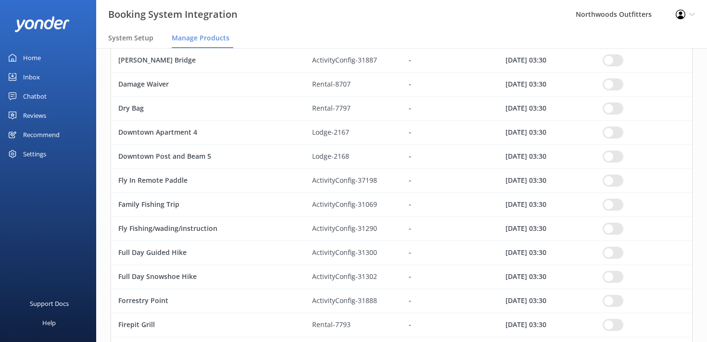
click at [612, 135] on input "row" at bounding box center [613, 132] width 21 height 12
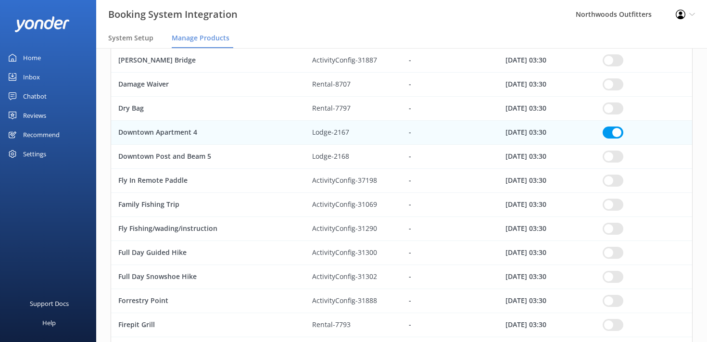
click at [617, 152] on input "row" at bounding box center [613, 157] width 21 height 12
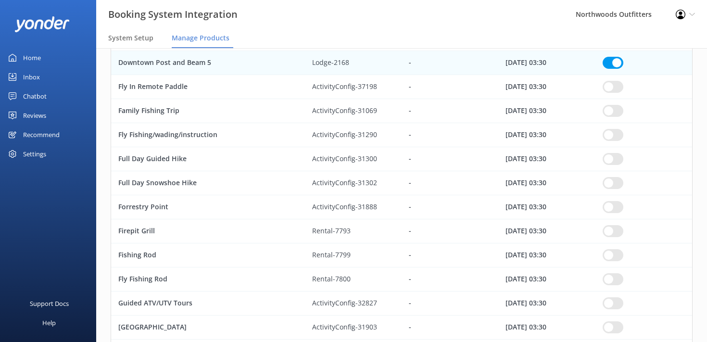
scroll to position [1328, 0]
click at [610, 111] on input "row" at bounding box center [613, 110] width 21 height 12
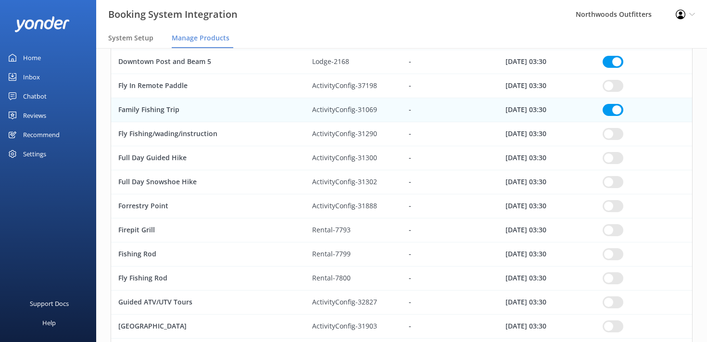
click at [610, 111] on input "row" at bounding box center [613, 110] width 21 height 12
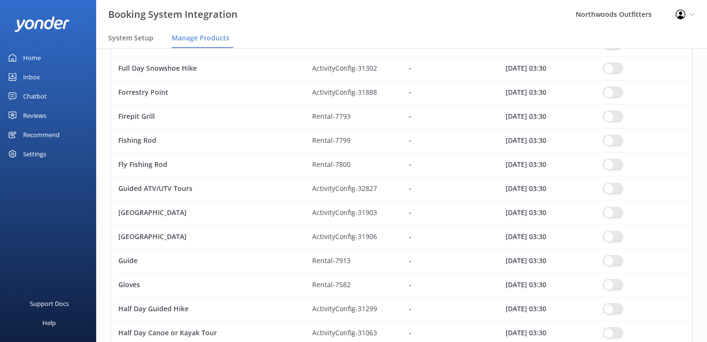
scroll to position [1442, 0]
click at [611, 67] on input "row" at bounding box center [613, 68] width 21 height 12
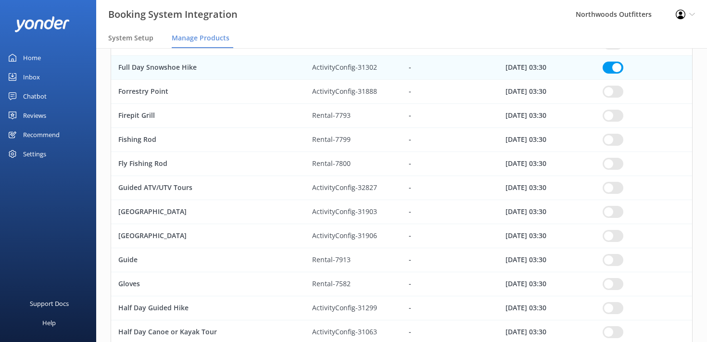
click at [607, 89] on input "row" at bounding box center [613, 92] width 21 height 12
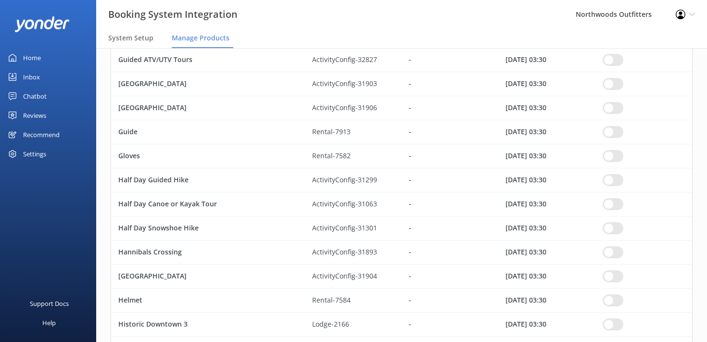
scroll to position [1573, 0]
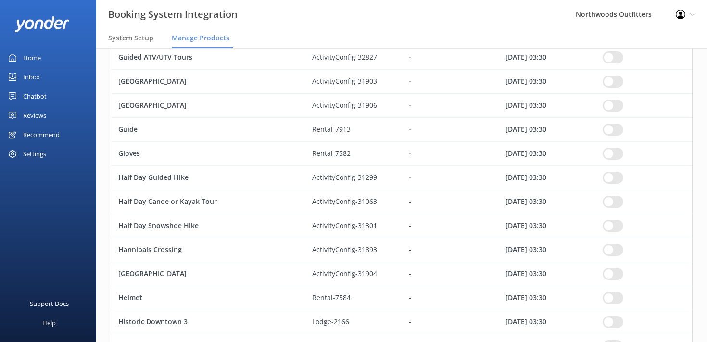
click at [610, 55] on input "row" at bounding box center [613, 57] width 21 height 12
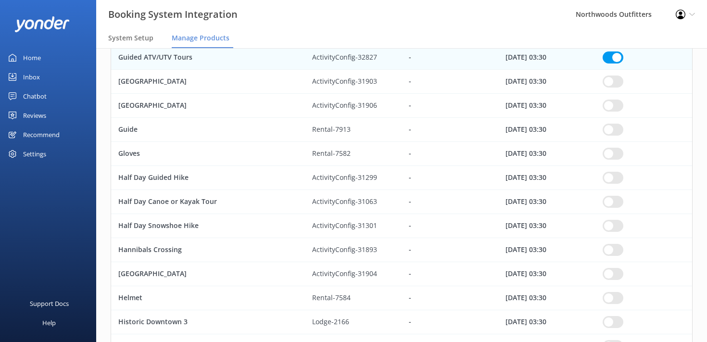
click at [610, 90] on div "row" at bounding box center [643, 82] width 97 height 24
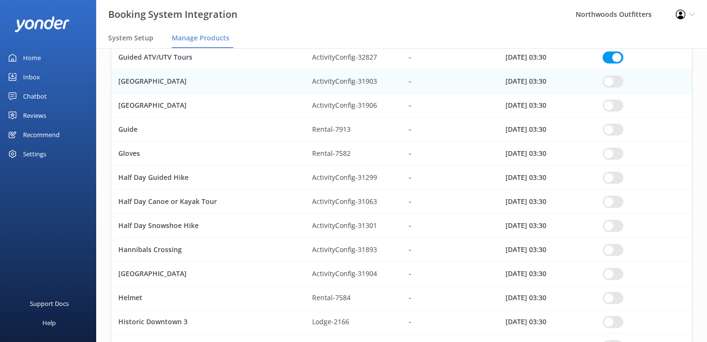
click at [613, 81] on input "row" at bounding box center [613, 82] width 21 height 12
click at [609, 125] on input "row" at bounding box center [613, 130] width 21 height 12
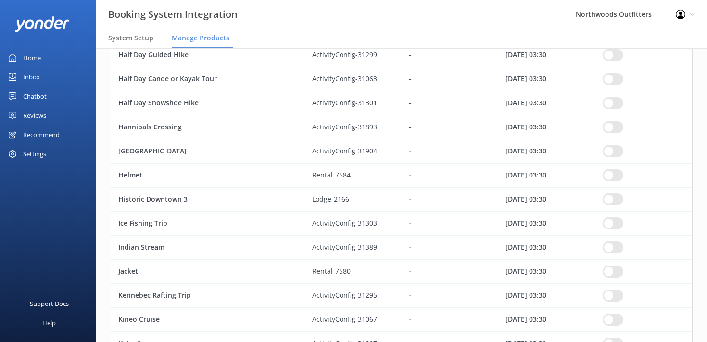
scroll to position [1696, 0]
click at [608, 56] on input "row" at bounding box center [613, 55] width 21 height 12
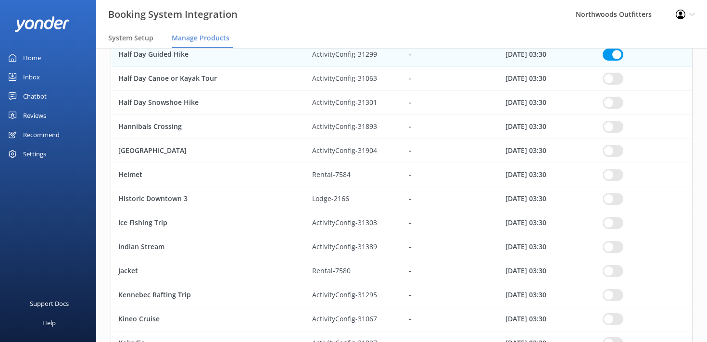
click at [618, 74] on input "row" at bounding box center [613, 79] width 21 height 12
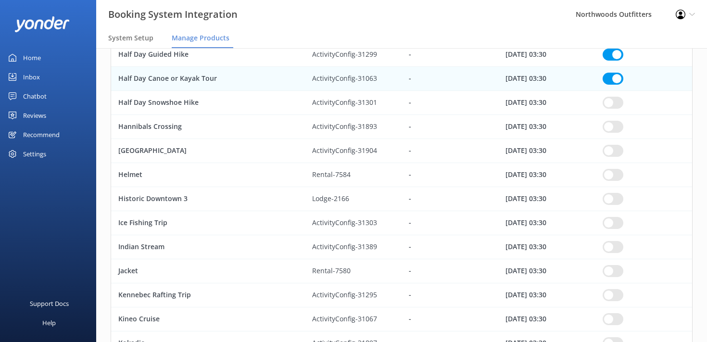
click at [612, 102] on input "row" at bounding box center [613, 103] width 21 height 12
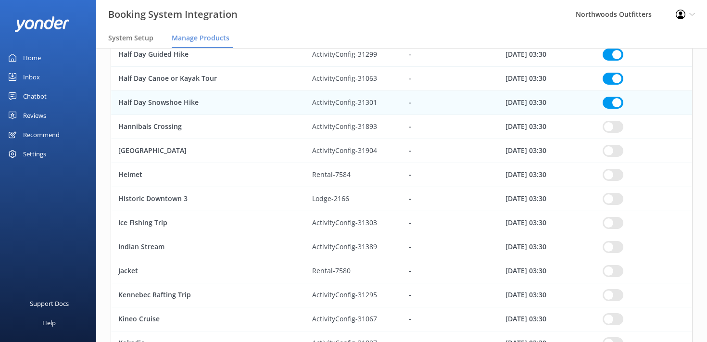
click at [611, 129] on input "row" at bounding box center [613, 127] width 21 height 12
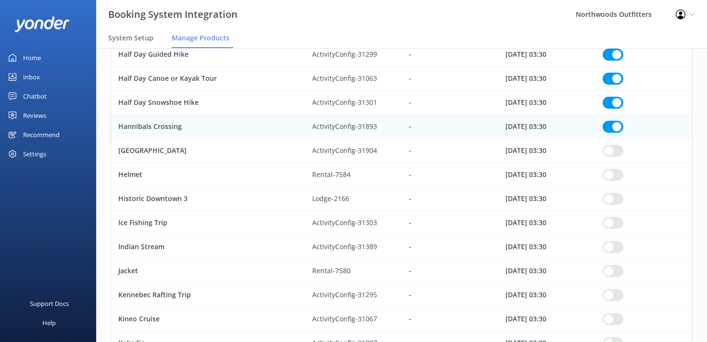
click at [609, 153] on input "row" at bounding box center [613, 151] width 21 height 12
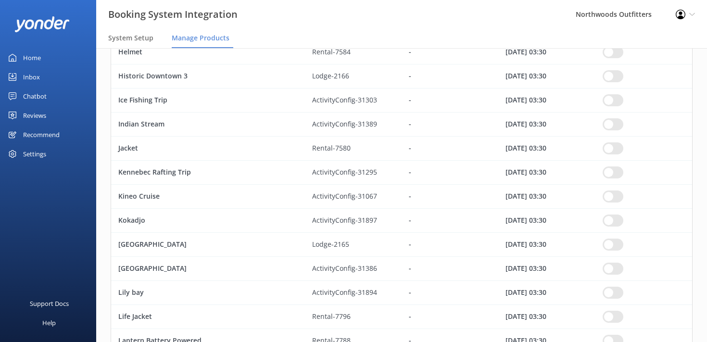
scroll to position [1809, 0]
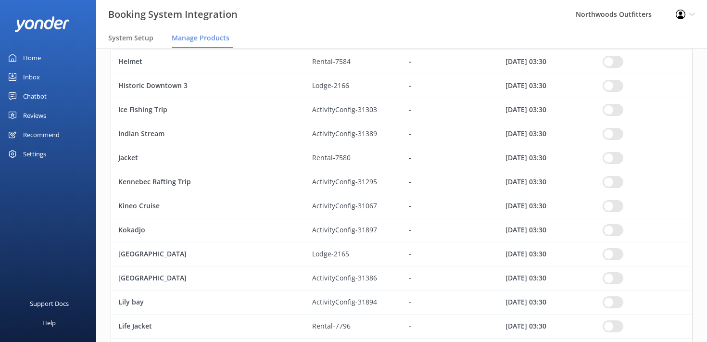
click at [608, 61] on input "row" at bounding box center [613, 62] width 21 height 12
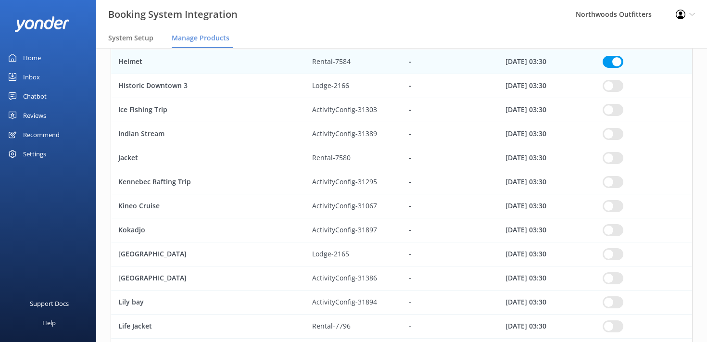
click at [612, 84] on input "row" at bounding box center [613, 86] width 21 height 12
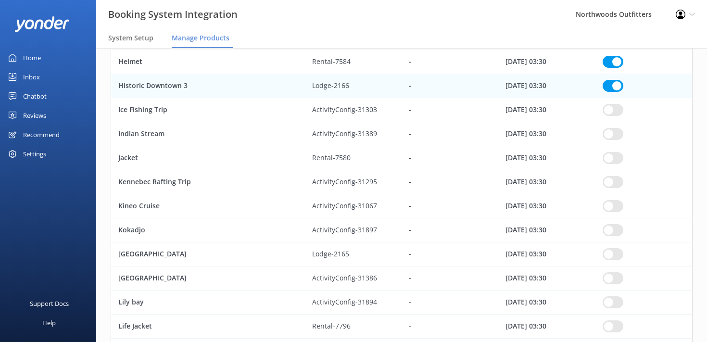
click at [611, 110] on input "row" at bounding box center [613, 110] width 21 height 12
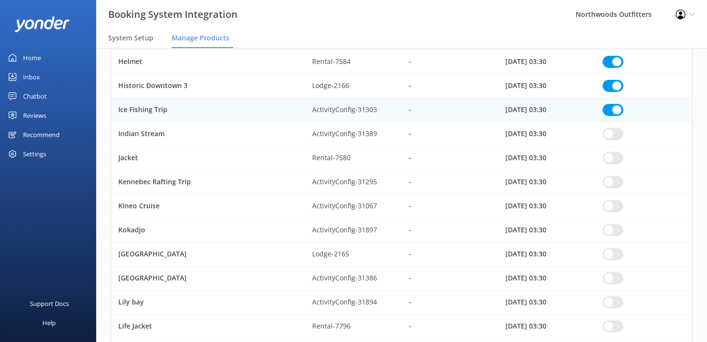
click at [613, 133] on input "row" at bounding box center [613, 134] width 21 height 12
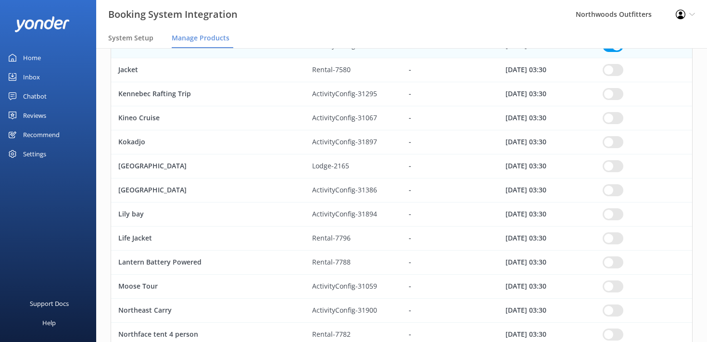
scroll to position [1898, 0]
click at [612, 67] on input "row" at bounding box center [613, 69] width 21 height 12
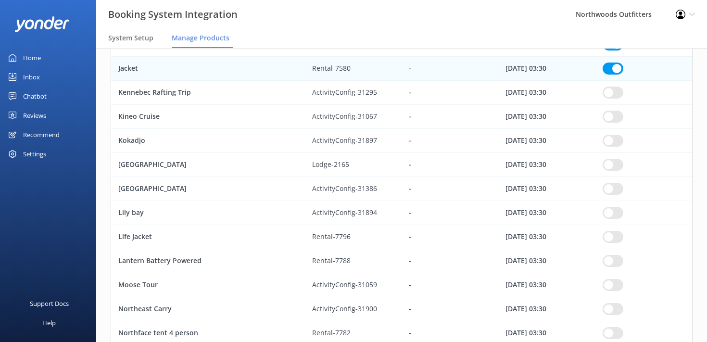
click at [613, 92] on input "row" at bounding box center [613, 93] width 21 height 12
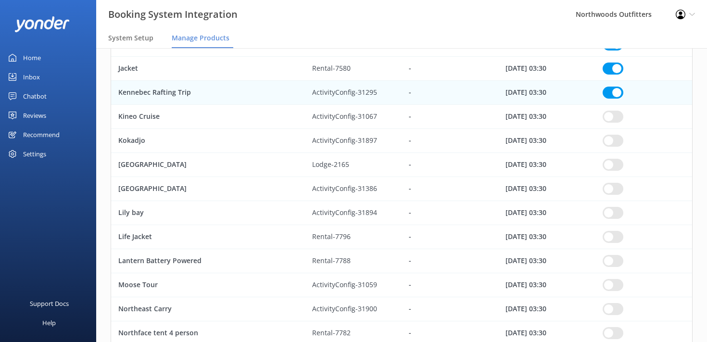
click at [611, 119] on input "row" at bounding box center [613, 117] width 21 height 12
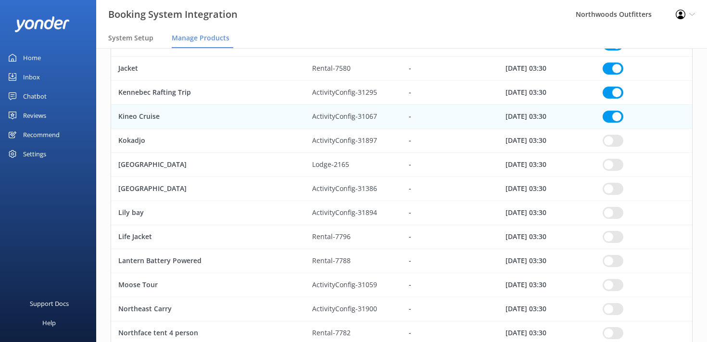
click at [611, 138] on input "row" at bounding box center [613, 141] width 21 height 12
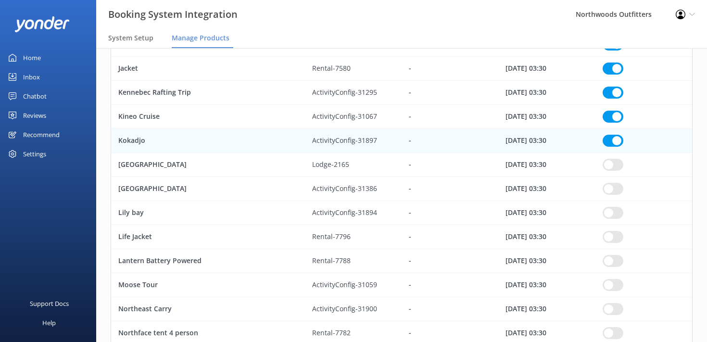
click at [607, 165] on input "row" at bounding box center [613, 165] width 21 height 12
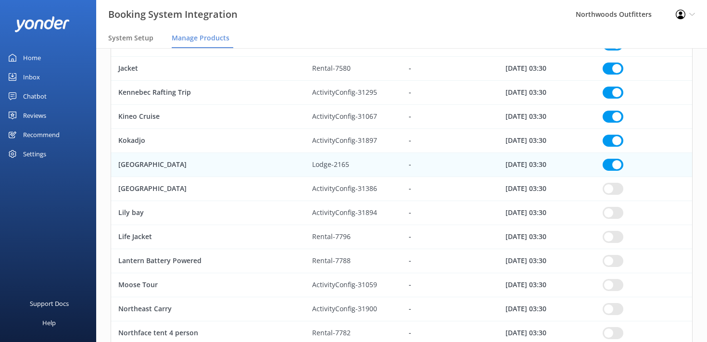
click at [606, 165] on input "row" at bounding box center [613, 165] width 21 height 12
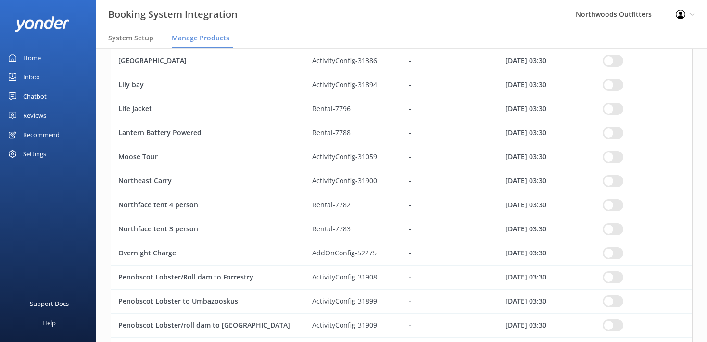
scroll to position [2024, 0]
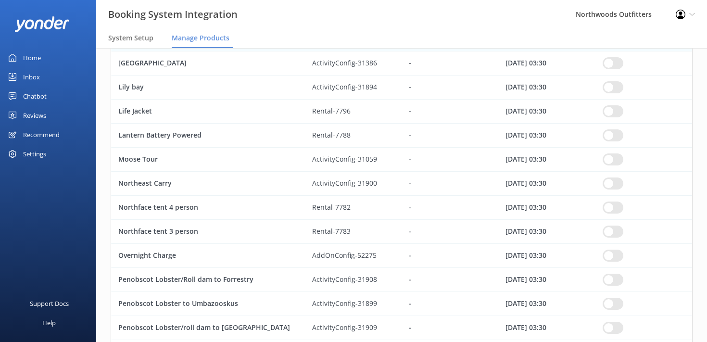
click at [611, 60] on input "row" at bounding box center [613, 63] width 21 height 12
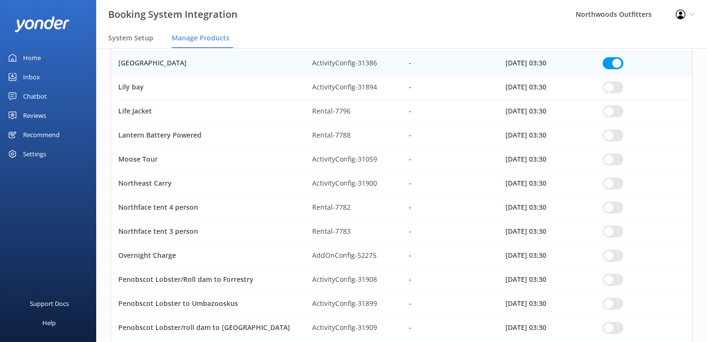
click at [609, 87] on input "row" at bounding box center [613, 87] width 21 height 12
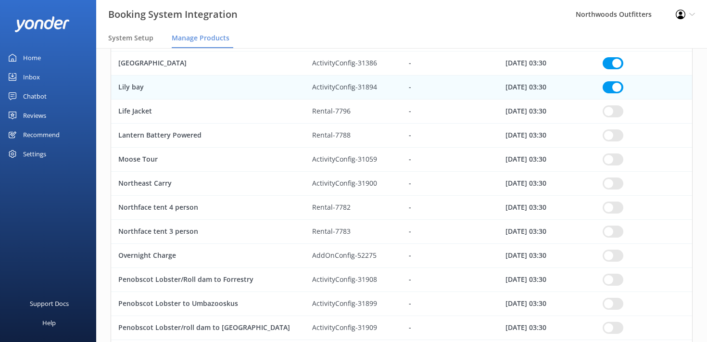
click at [610, 111] on input "row" at bounding box center [613, 111] width 21 height 12
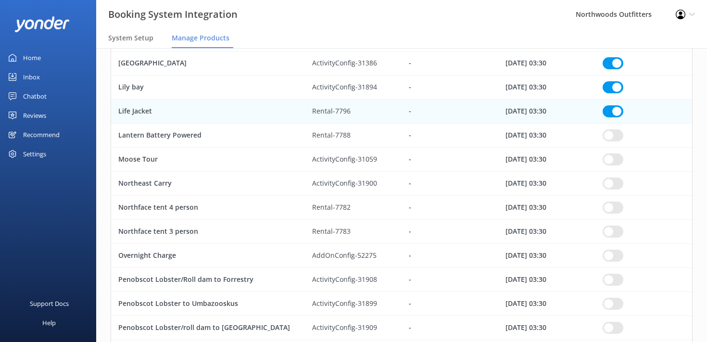
click at [605, 136] on input "row" at bounding box center [613, 135] width 21 height 12
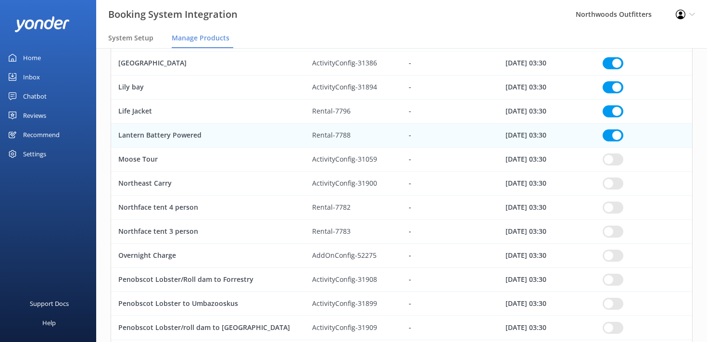
click at [607, 162] on input "row" at bounding box center [613, 159] width 21 height 12
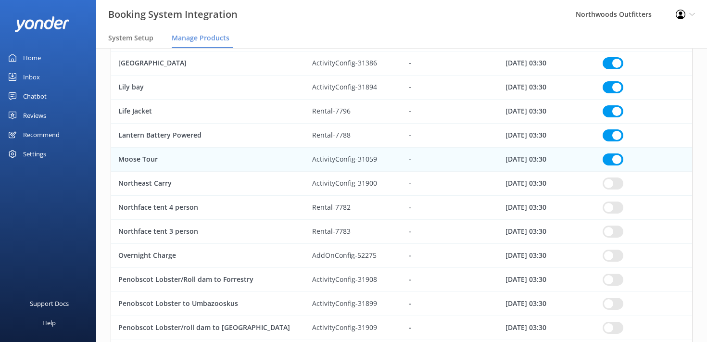
click at [609, 184] on input "row" at bounding box center [613, 183] width 21 height 12
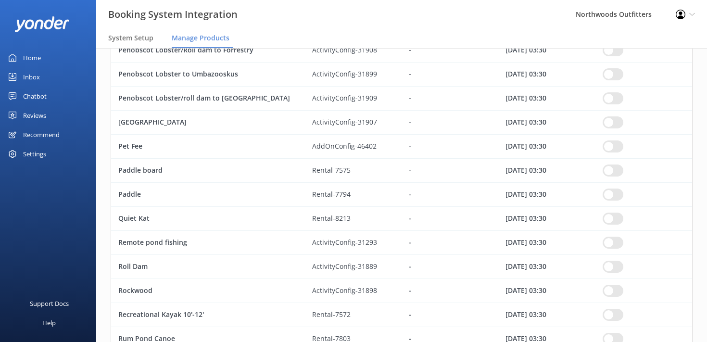
scroll to position [2246, 0]
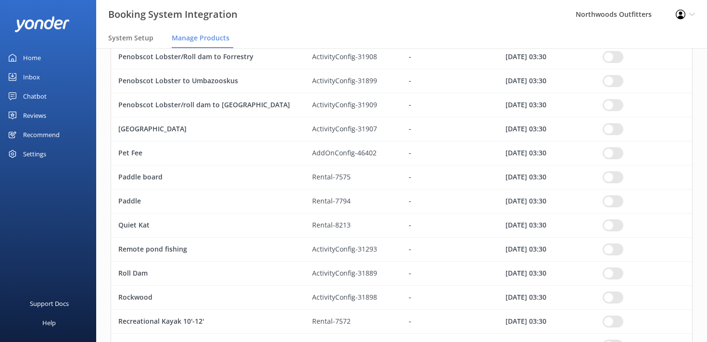
click at [608, 55] on input "row" at bounding box center [613, 57] width 21 height 12
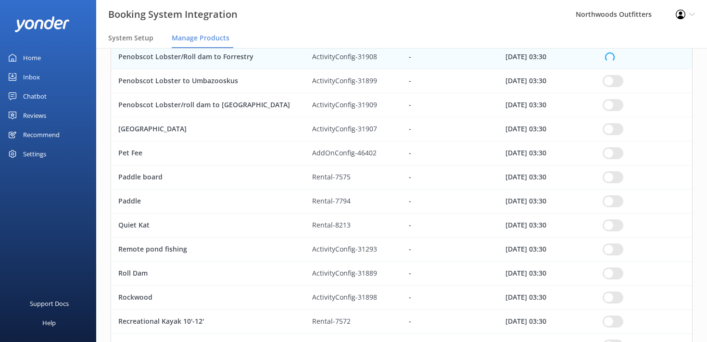
click at [613, 55] on span "row" at bounding box center [610, 57] width 10 height 10
click at [612, 84] on input "row" at bounding box center [613, 81] width 21 height 12
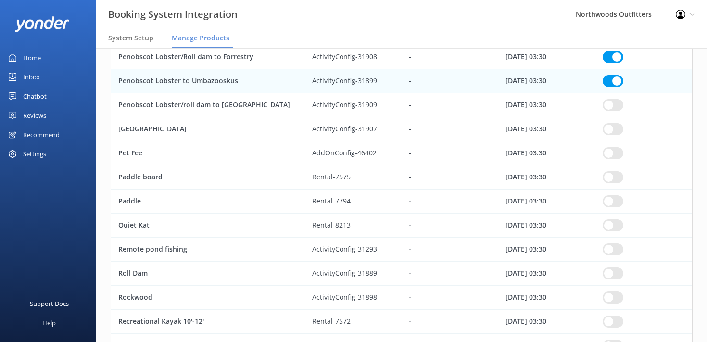
click at [611, 101] on input "row" at bounding box center [613, 105] width 21 height 12
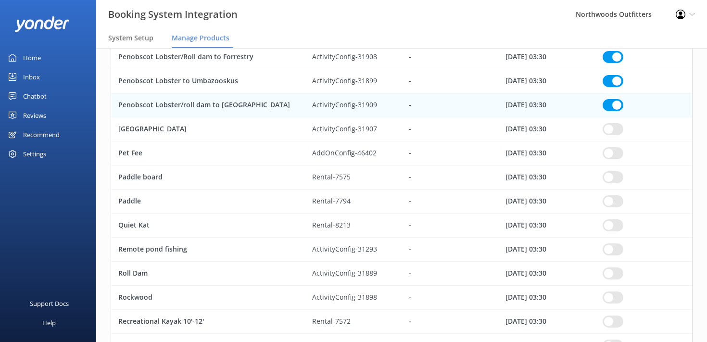
click at [609, 128] on input "row" at bounding box center [613, 129] width 21 height 12
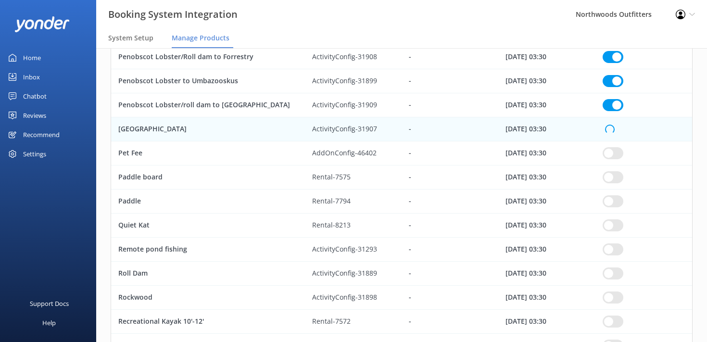
click at [610, 150] on input "row" at bounding box center [613, 153] width 21 height 12
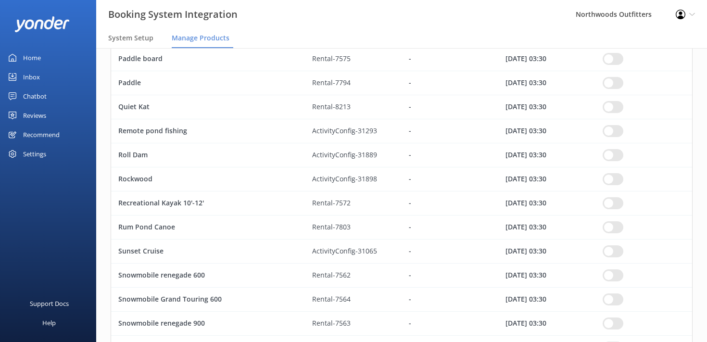
scroll to position [2366, 0]
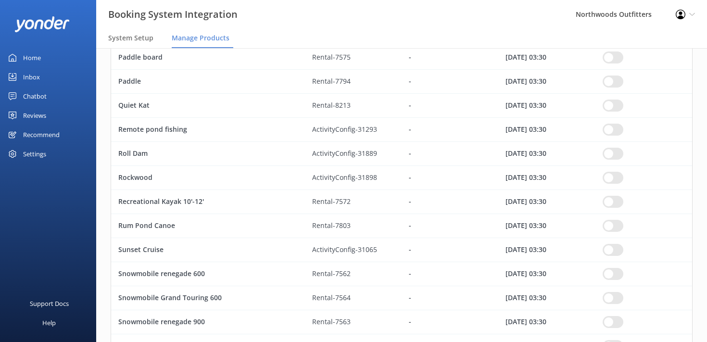
click at [611, 57] on input "row" at bounding box center [613, 57] width 21 height 12
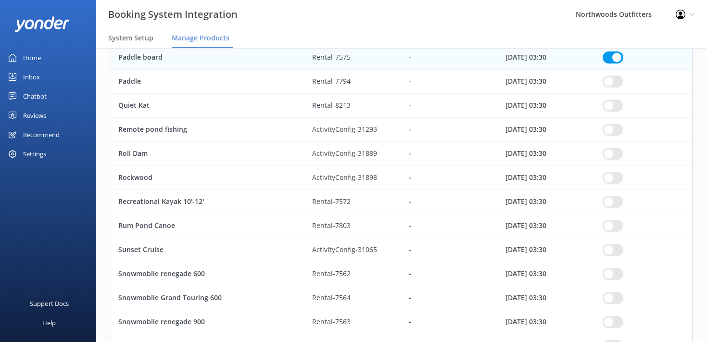
click at [610, 78] on input "row" at bounding box center [613, 82] width 21 height 12
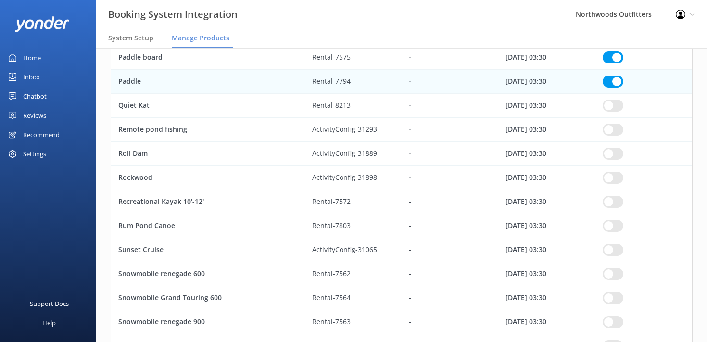
click at [613, 109] on input "row" at bounding box center [613, 106] width 21 height 12
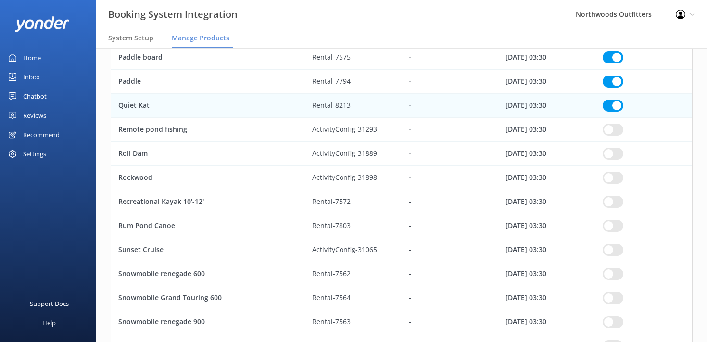
click at [610, 131] on input "row" at bounding box center [613, 130] width 21 height 12
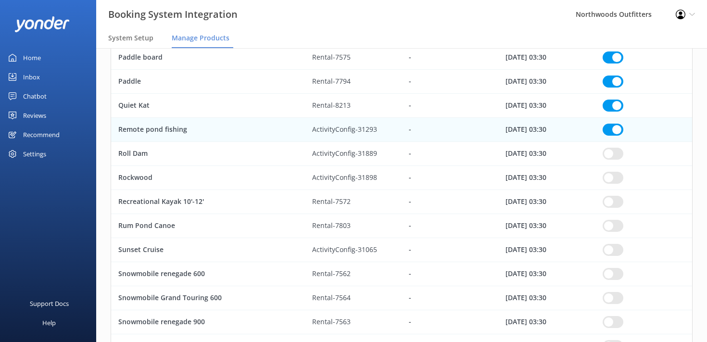
click at [609, 149] on input "row" at bounding box center [613, 154] width 21 height 12
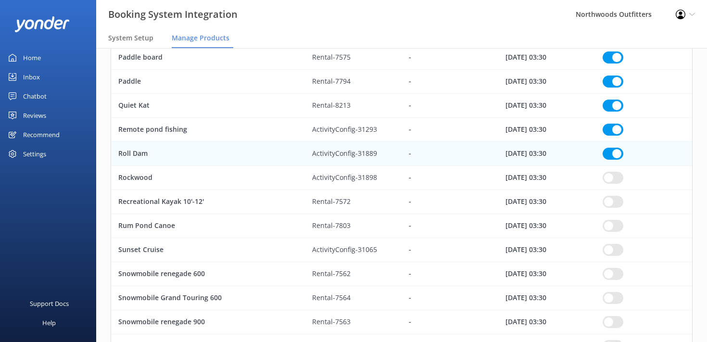
click at [610, 175] on input "row" at bounding box center [613, 178] width 21 height 12
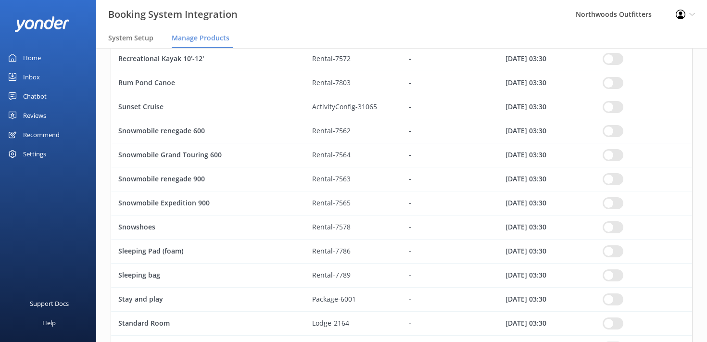
scroll to position [2509, 0]
click at [609, 57] on input "row" at bounding box center [613, 58] width 21 height 12
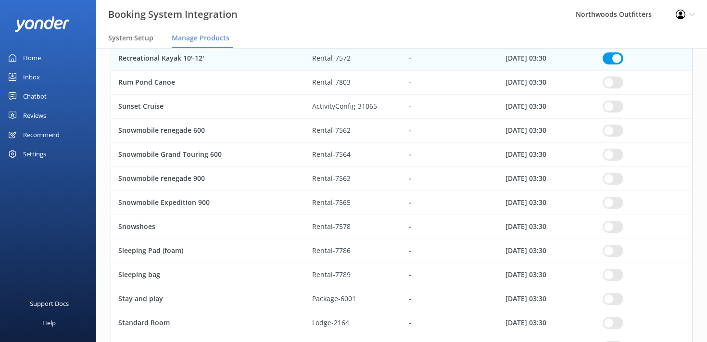
click at [610, 84] on input "row" at bounding box center [613, 82] width 21 height 12
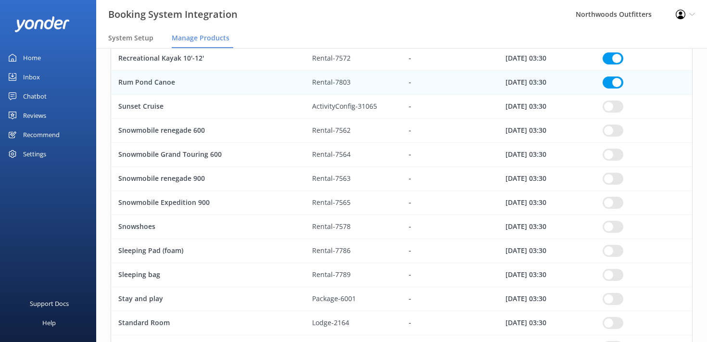
click at [614, 114] on div "row" at bounding box center [643, 107] width 97 height 24
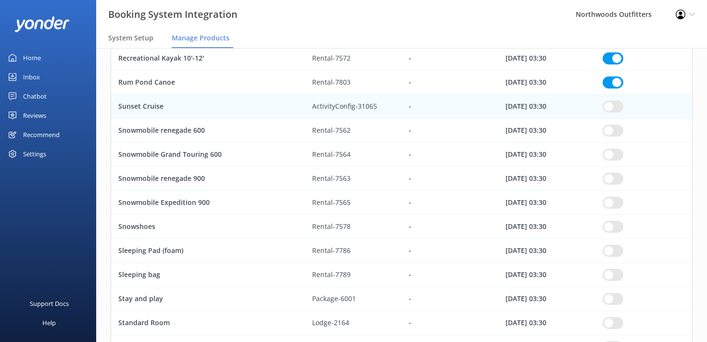
click at [609, 105] on input "row" at bounding box center [613, 107] width 21 height 12
click at [609, 126] on input "row" at bounding box center [613, 131] width 21 height 12
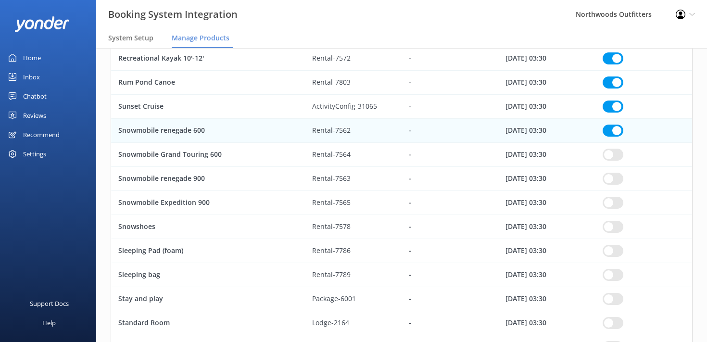
click at [611, 154] on input "row" at bounding box center [613, 155] width 21 height 12
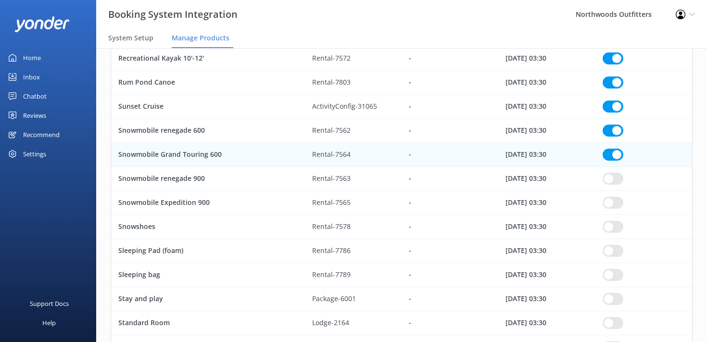
click at [609, 178] on input "row" at bounding box center [613, 179] width 21 height 12
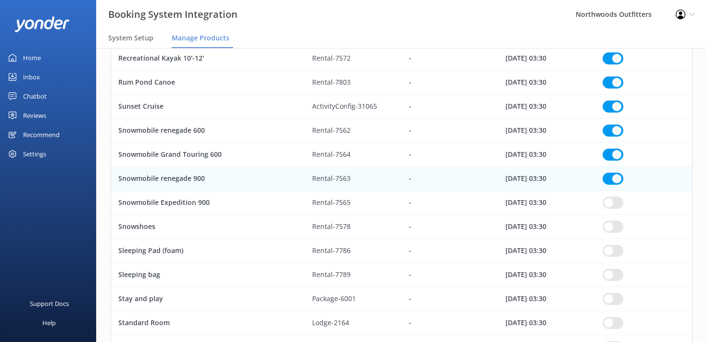
click at [609, 199] on input "row" at bounding box center [613, 203] width 21 height 12
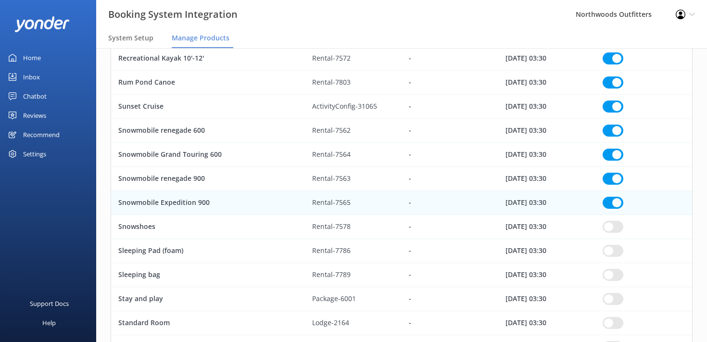
click at [608, 227] on input "row" at bounding box center [613, 227] width 21 height 12
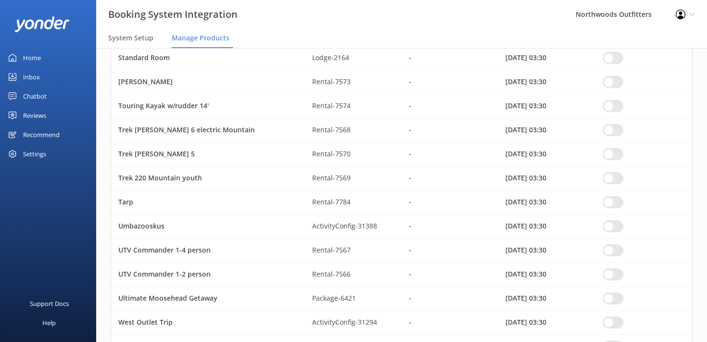
scroll to position [2776, 0]
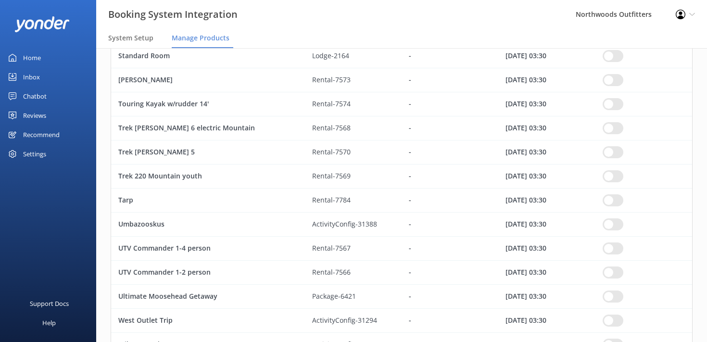
click at [612, 56] on input "row" at bounding box center [613, 56] width 21 height 12
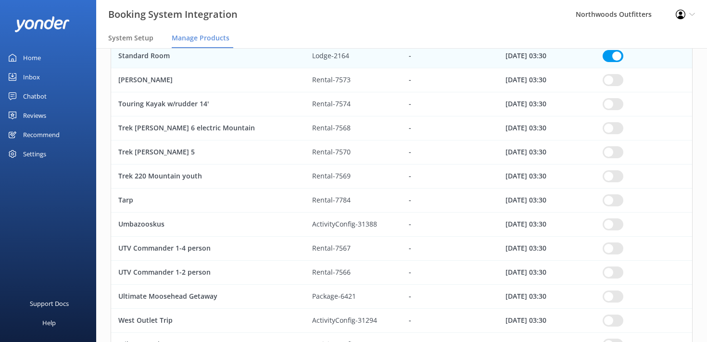
click at [609, 77] on input "row" at bounding box center [613, 80] width 21 height 12
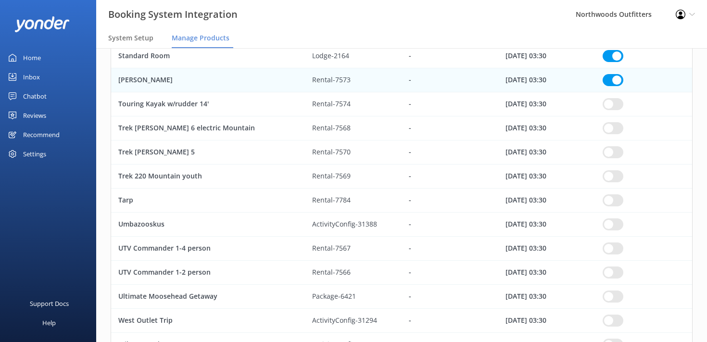
click at [610, 108] on input "row" at bounding box center [613, 104] width 21 height 12
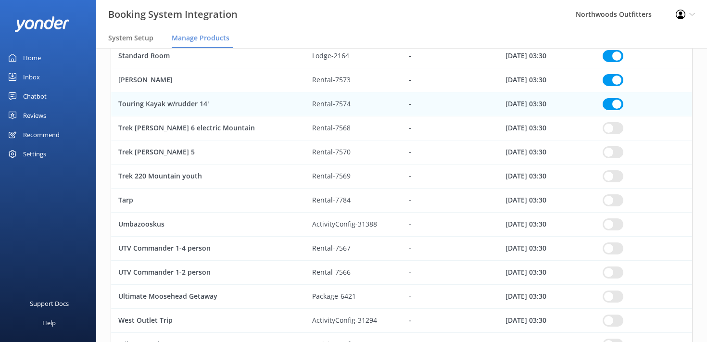
click at [610, 126] on input "row" at bounding box center [613, 128] width 21 height 12
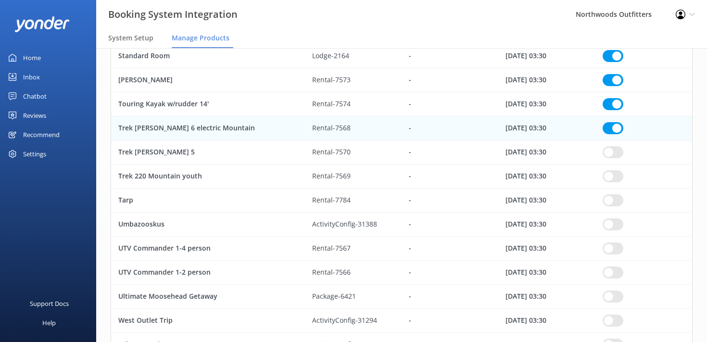
click at [610, 158] on div "row" at bounding box center [643, 152] width 97 height 24
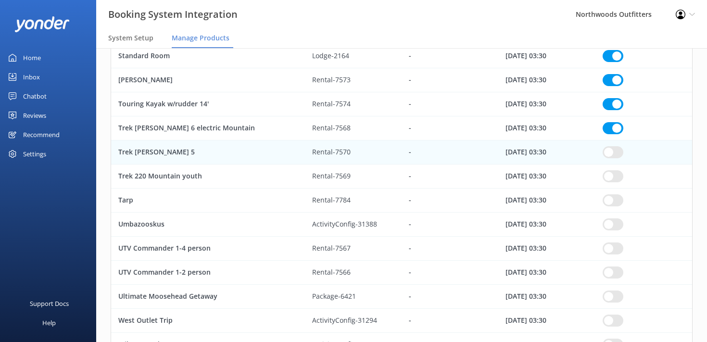
click at [610, 150] on input "row" at bounding box center [613, 152] width 21 height 12
click at [608, 178] on input "row" at bounding box center [613, 176] width 21 height 12
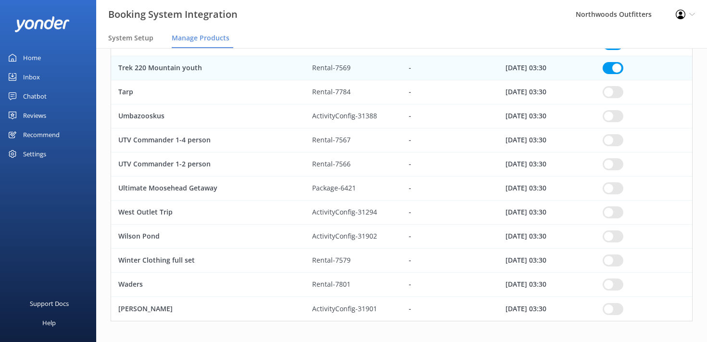
scroll to position [2893, 0]
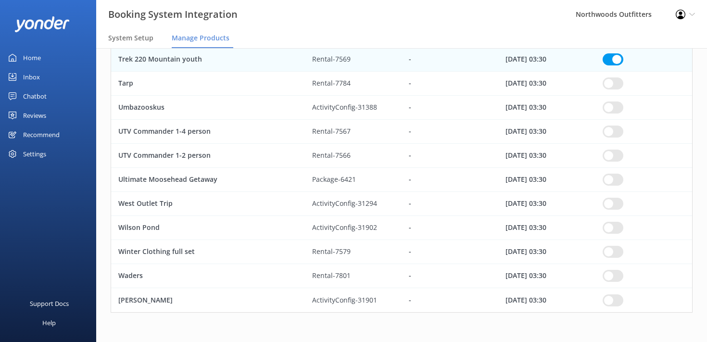
click at [606, 108] on input "row" at bounding box center [613, 107] width 21 height 12
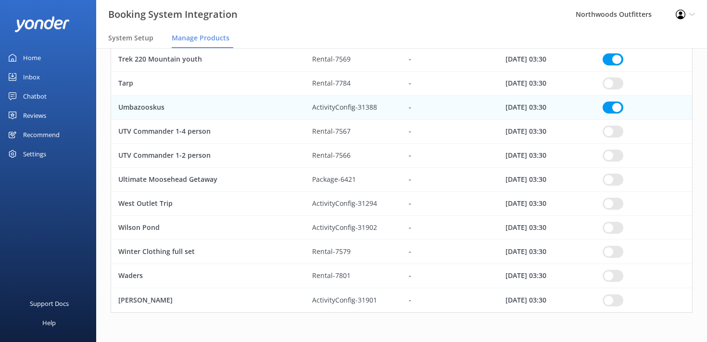
click at [608, 131] on input "row" at bounding box center [613, 132] width 21 height 12
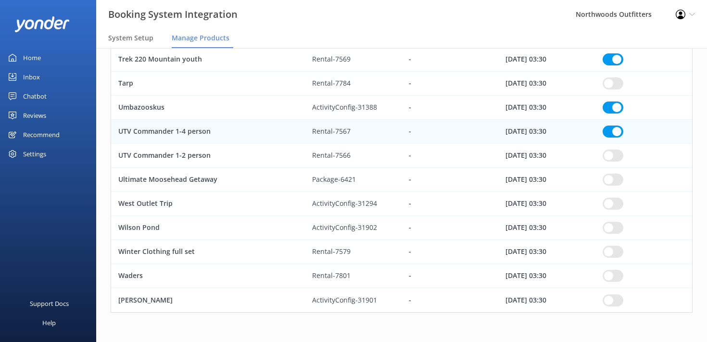
click at [611, 157] on input "row" at bounding box center [613, 156] width 21 height 12
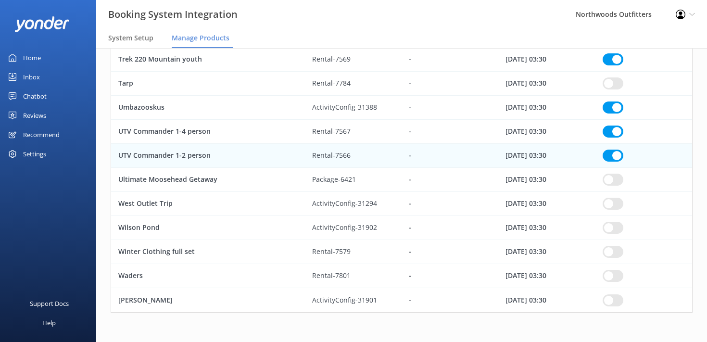
click at [610, 179] on input "row" at bounding box center [613, 180] width 21 height 12
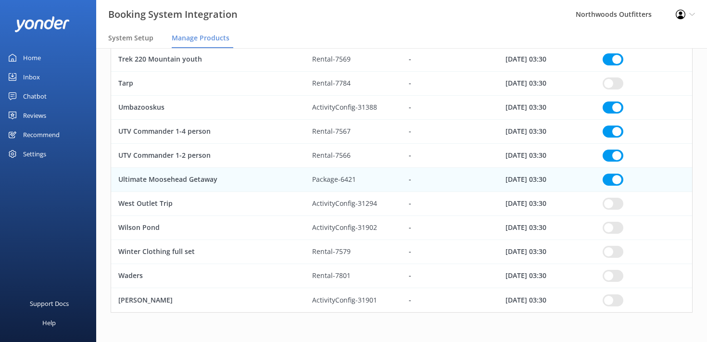
click at [608, 203] on input "row" at bounding box center [613, 204] width 21 height 12
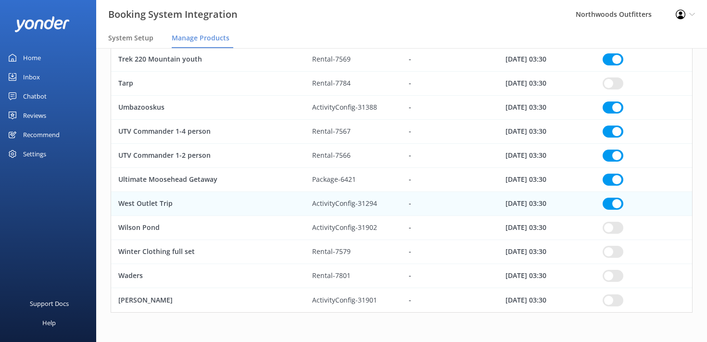
click at [608, 231] on input "row" at bounding box center [613, 228] width 21 height 12
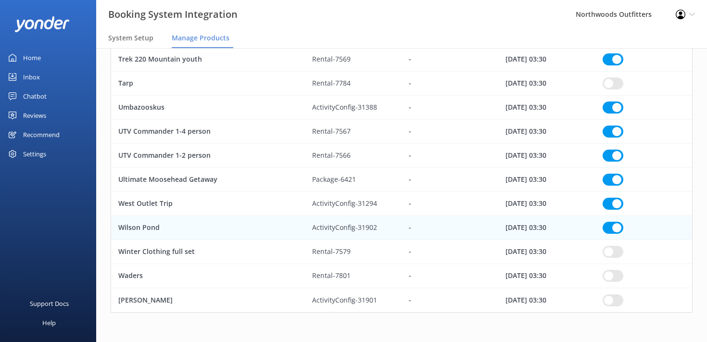
click at [608, 252] on input "row" at bounding box center [613, 252] width 21 height 12
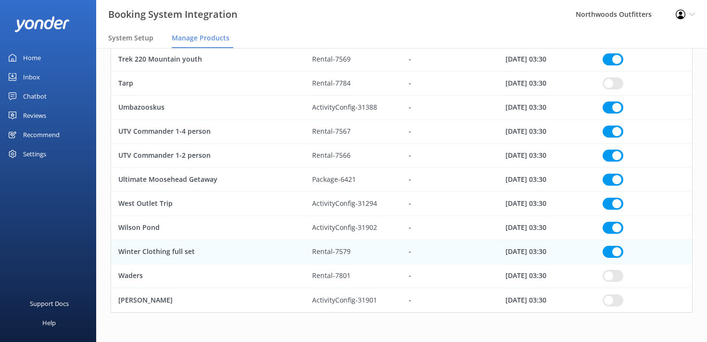
click at [609, 275] on input "row" at bounding box center [613, 276] width 21 height 12
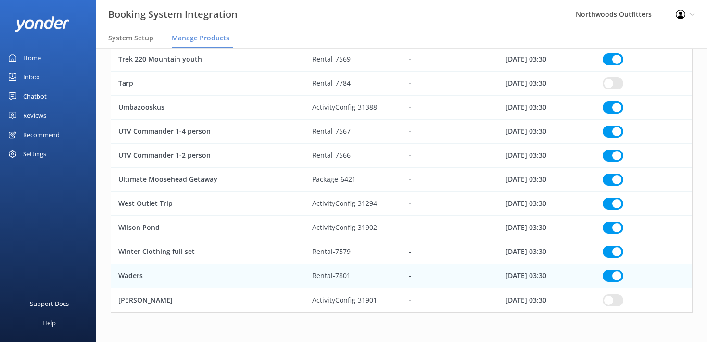
click at [611, 305] on input "row" at bounding box center [613, 300] width 21 height 12
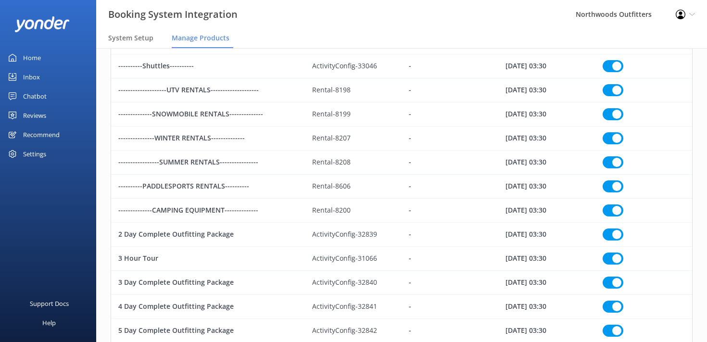
scroll to position [0, 0]
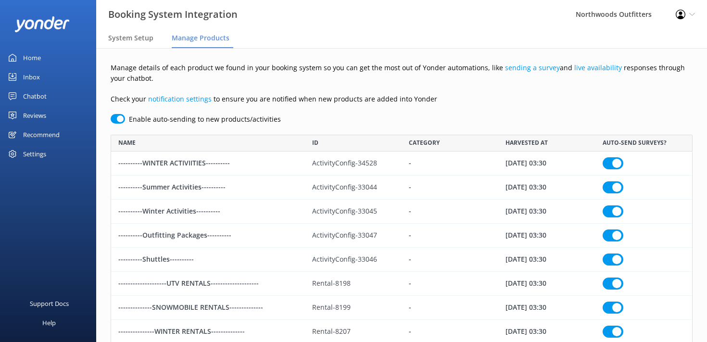
click at [693, 15] on icon at bounding box center [692, 15] width 6 height 6
click at [637, 41] on link "Profile Settings" at bounding box center [659, 42] width 96 height 24
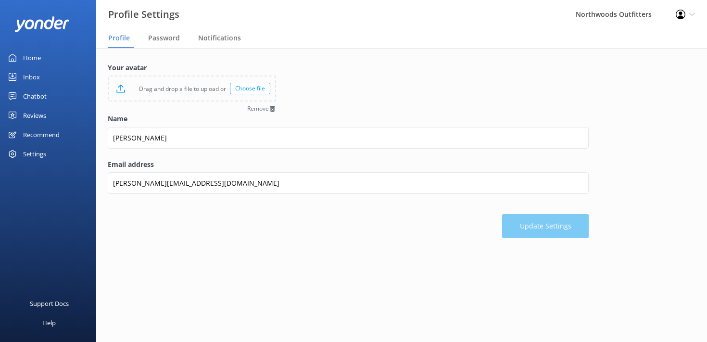
click at [50, 133] on div "Recommend" at bounding box center [41, 134] width 37 height 19
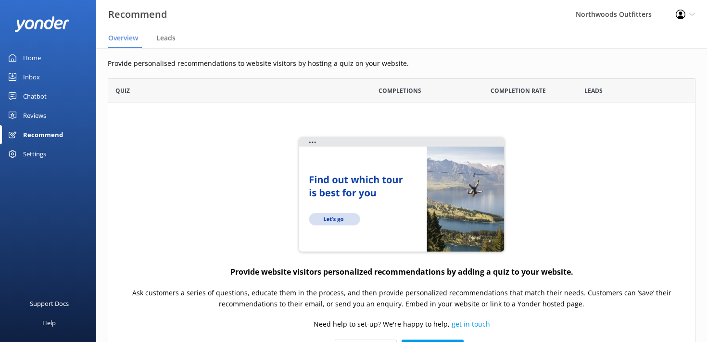
scroll to position [7, 0]
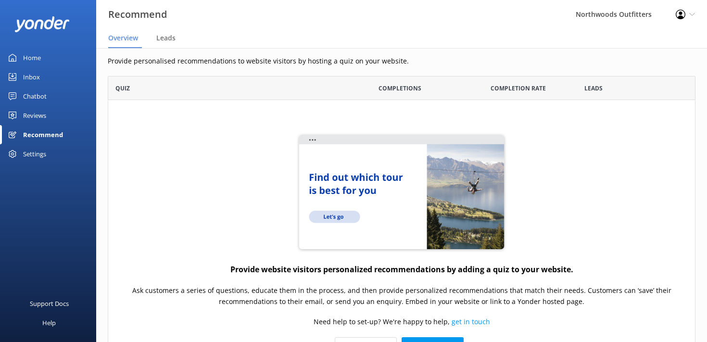
click at [21, 119] on link "Reviews" at bounding box center [48, 115] width 96 height 19
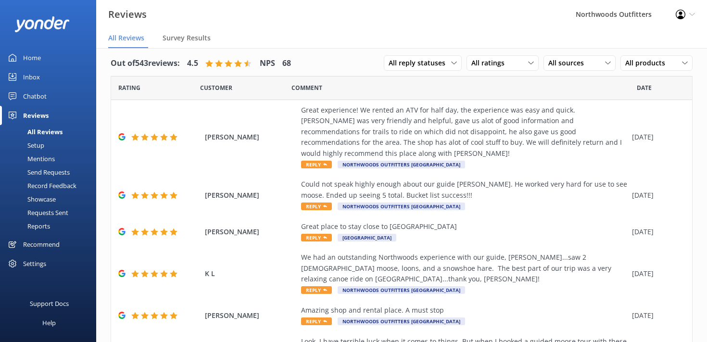
click at [35, 76] on div "Inbox" at bounding box center [31, 76] width 17 height 19
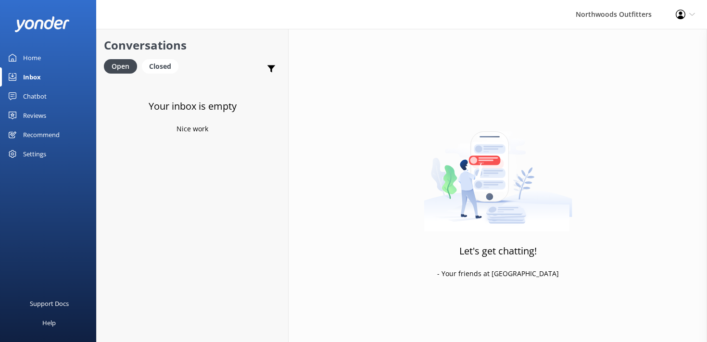
click at [28, 56] on div "Home" at bounding box center [32, 57] width 18 height 19
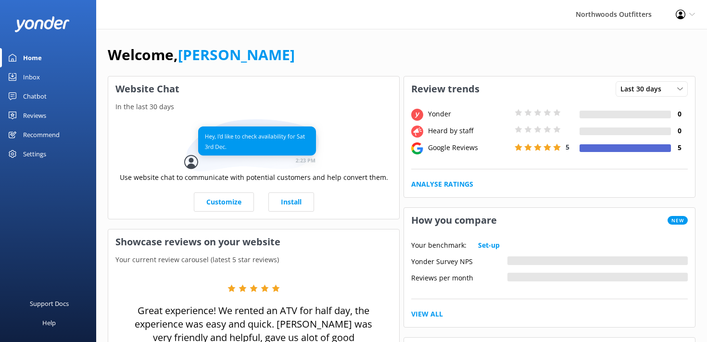
click at [23, 113] on link "Reviews" at bounding box center [48, 115] width 96 height 19
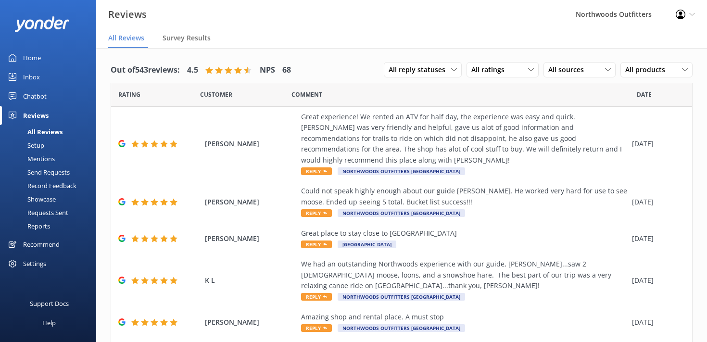
click at [43, 171] on div "Send Requests" at bounding box center [38, 171] width 64 height 13
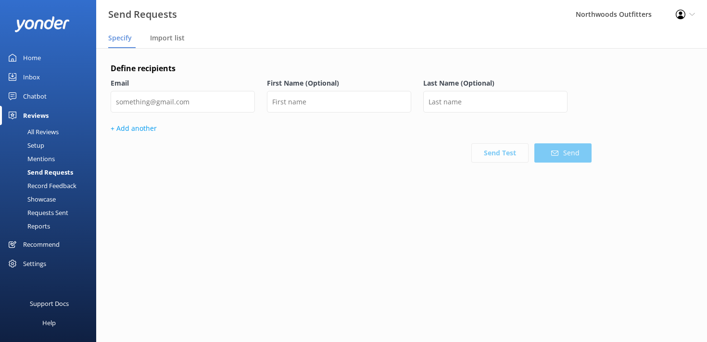
click at [42, 184] on div "Record Feedback" at bounding box center [41, 185] width 71 height 13
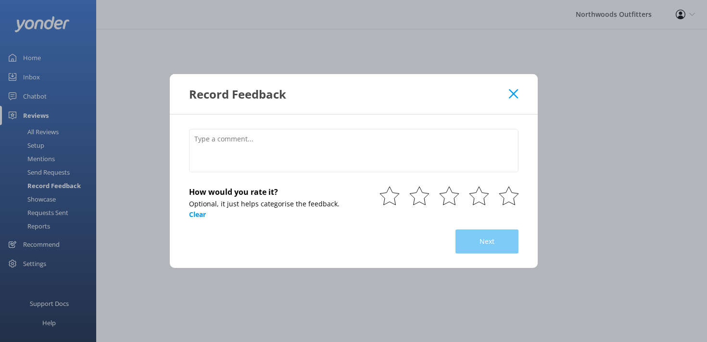
click at [41, 206] on div "Record Feedback How would you rate it? Optional, it just helps categorise the f…" at bounding box center [353, 171] width 707 height 342
click at [41, 198] on div "Record Feedback How would you rate it? Optional, it just helps categorise the f…" at bounding box center [353, 171] width 707 height 342
click at [512, 93] on use at bounding box center [513, 93] width 9 height 9
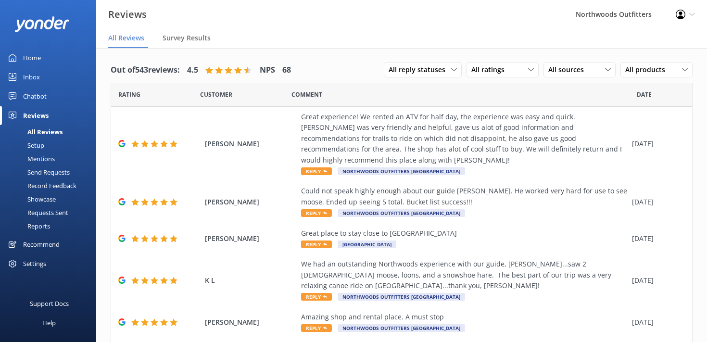
click at [45, 197] on div "Showcase" at bounding box center [31, 198] width 50 height 13
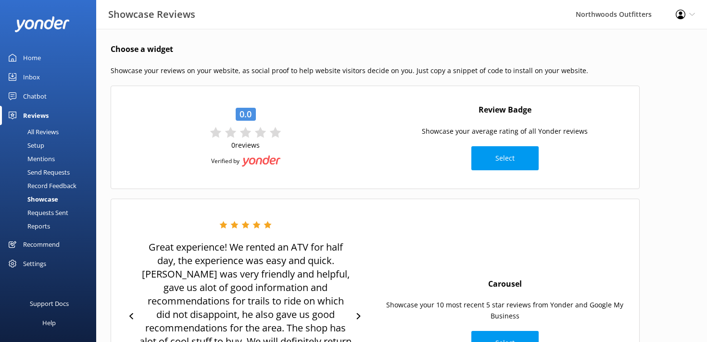
click at [38, 211] on div "Requests Sent" at bounding box center [37, 212] width 63 height 13
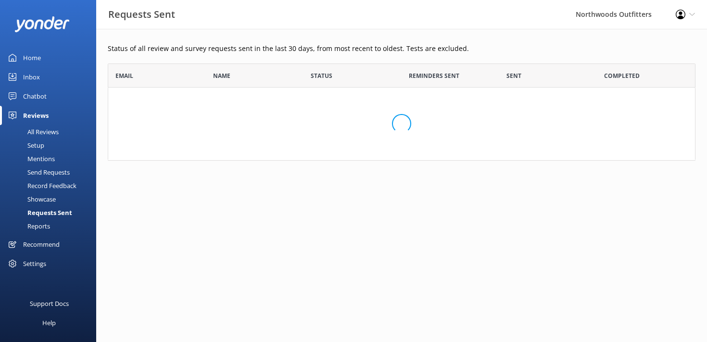
scroll to position [97, 588]
click at [38, 212] on div "Requests Sent" at bounding box center [39, 212] width 66 height 13
click at [37, 225] on div "Reports" at bounding box center [28, 225] width 44 height 13
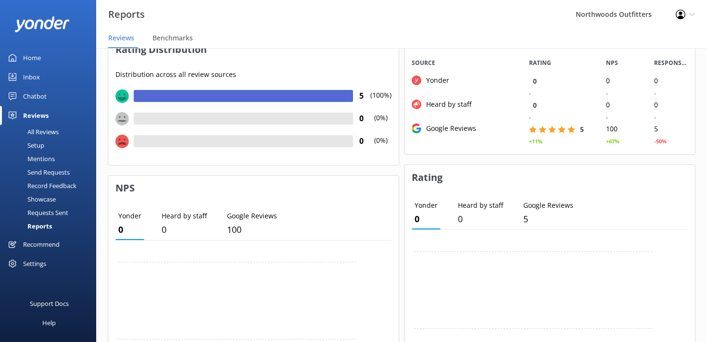
scroll to position [183, 0]
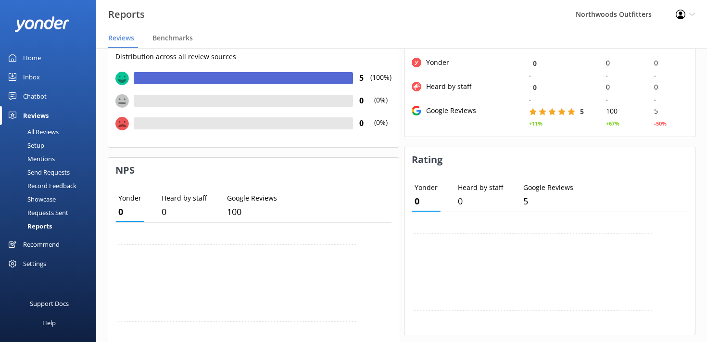
click at [34, 262] on div "Settings" at bounding box center [34, 263] width 23 height 19
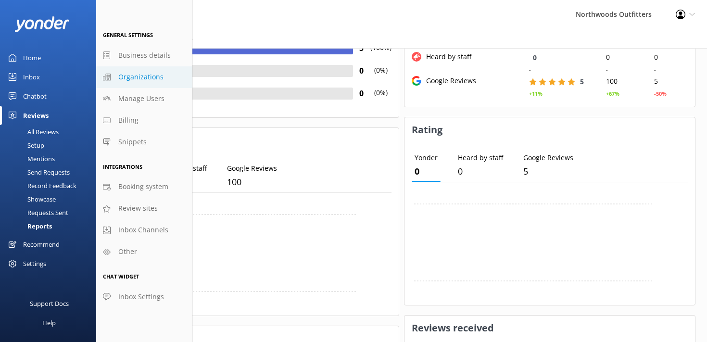
scroll to position [0, 0]
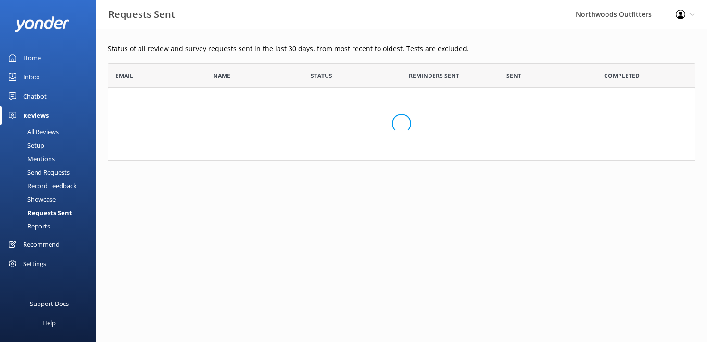
scroll to position [97, 588]
